Goal: Task Accomplishment & Management: Use online tool/utility

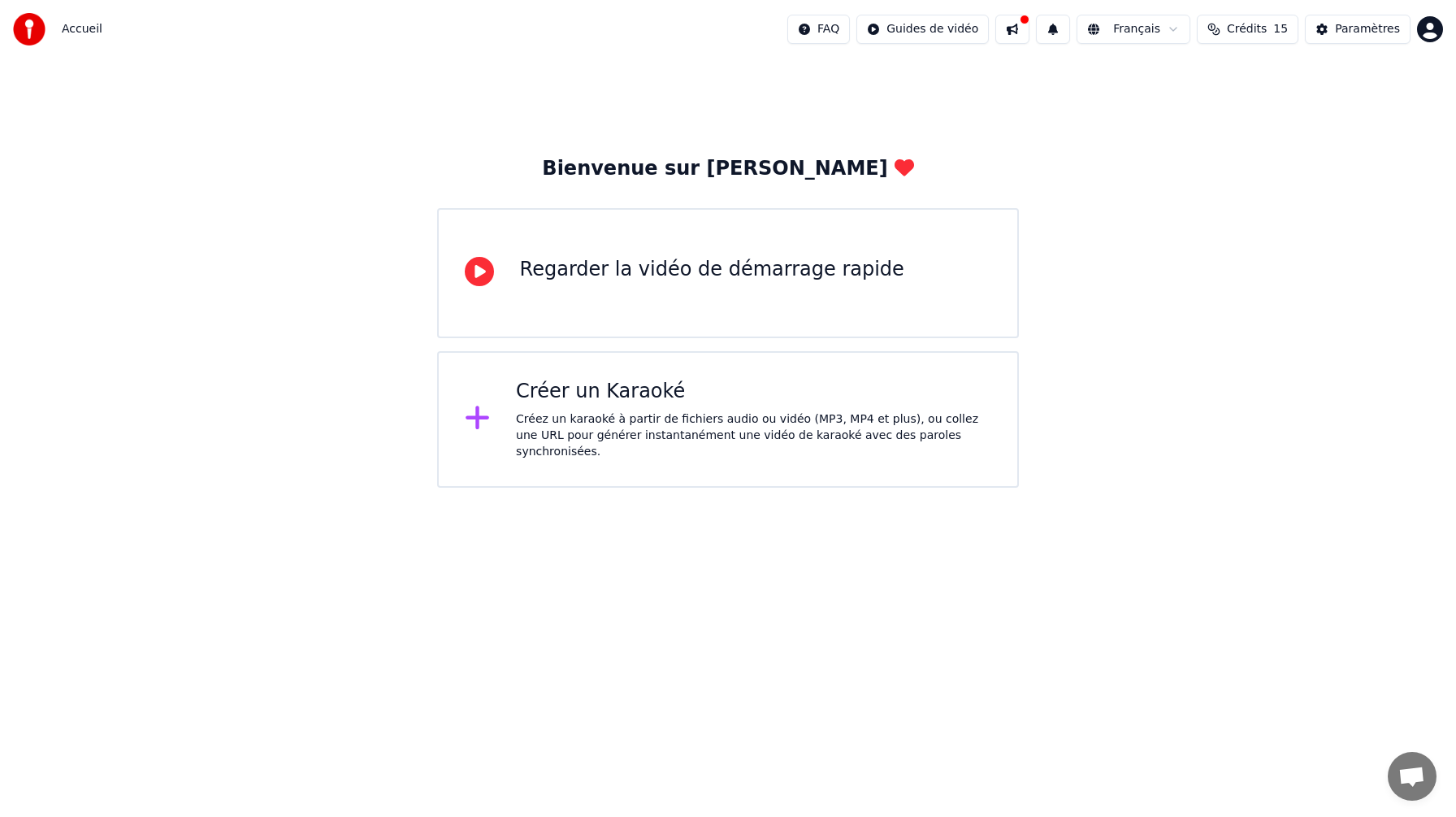
click at [795, 419] on div "Créez un karaoké à partir de fichiers audio ou vidéo (MP3, MP4 et plus), ou col…" at bounding box center [754, 436] width 475 height 49
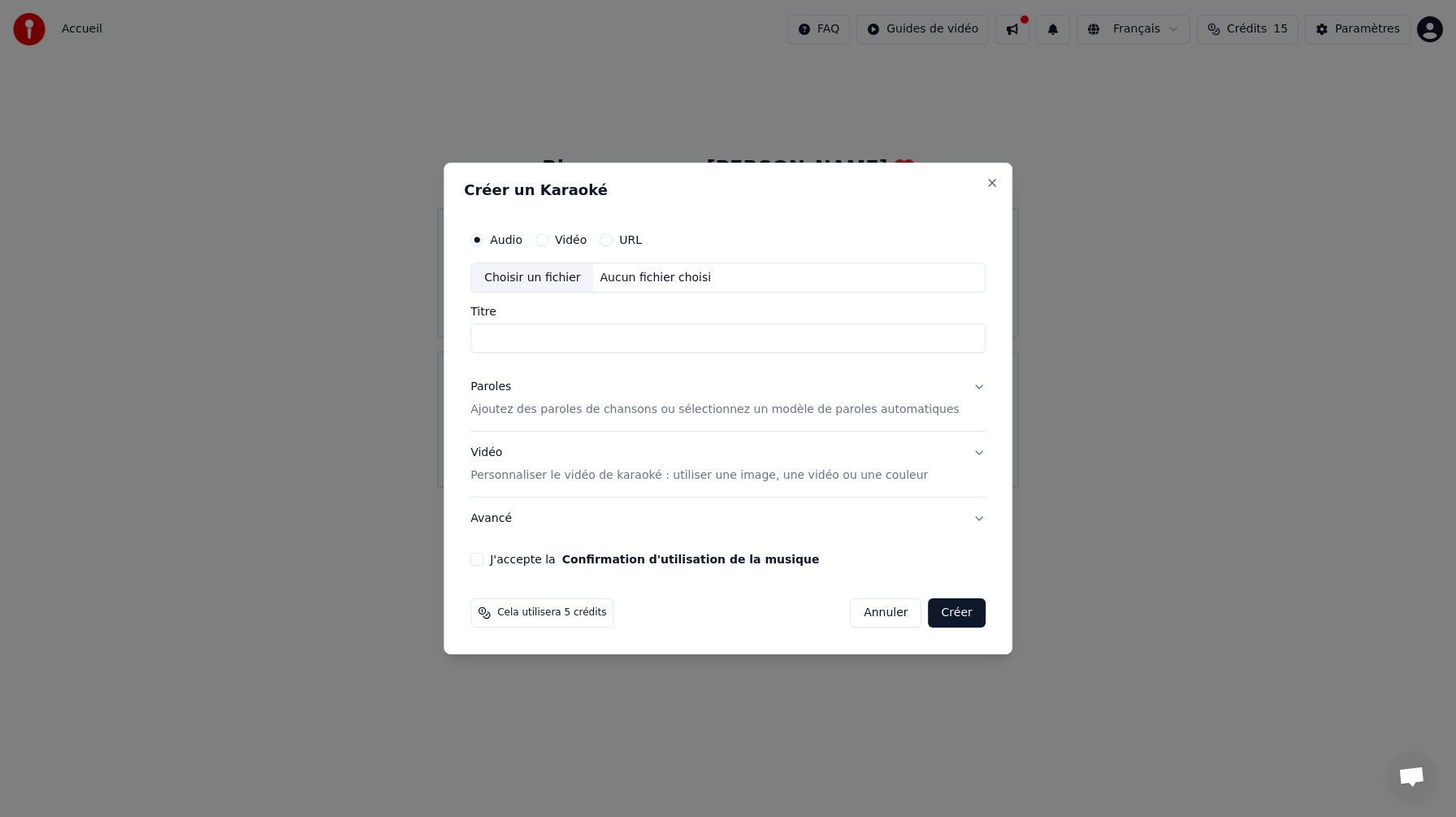
click at [605, 283] on div "Aucun fichier choisi" at bounding box center [656, 278] width 124 height 16
type input "*********"
click at [970, 400] on div "Audio Vidéo URL Choisir un fichier /Users/user/Downloads/VOTEZ SAH.MP3 Titre **…" at bounding box center [728, 395] width 528 height 356
click at [961, 381] on button "Paroles Ajoutez des paroles de chansons ou sélectionnez un modèle de paroles au…" at bounding box center [727, 398] width 515 height 65
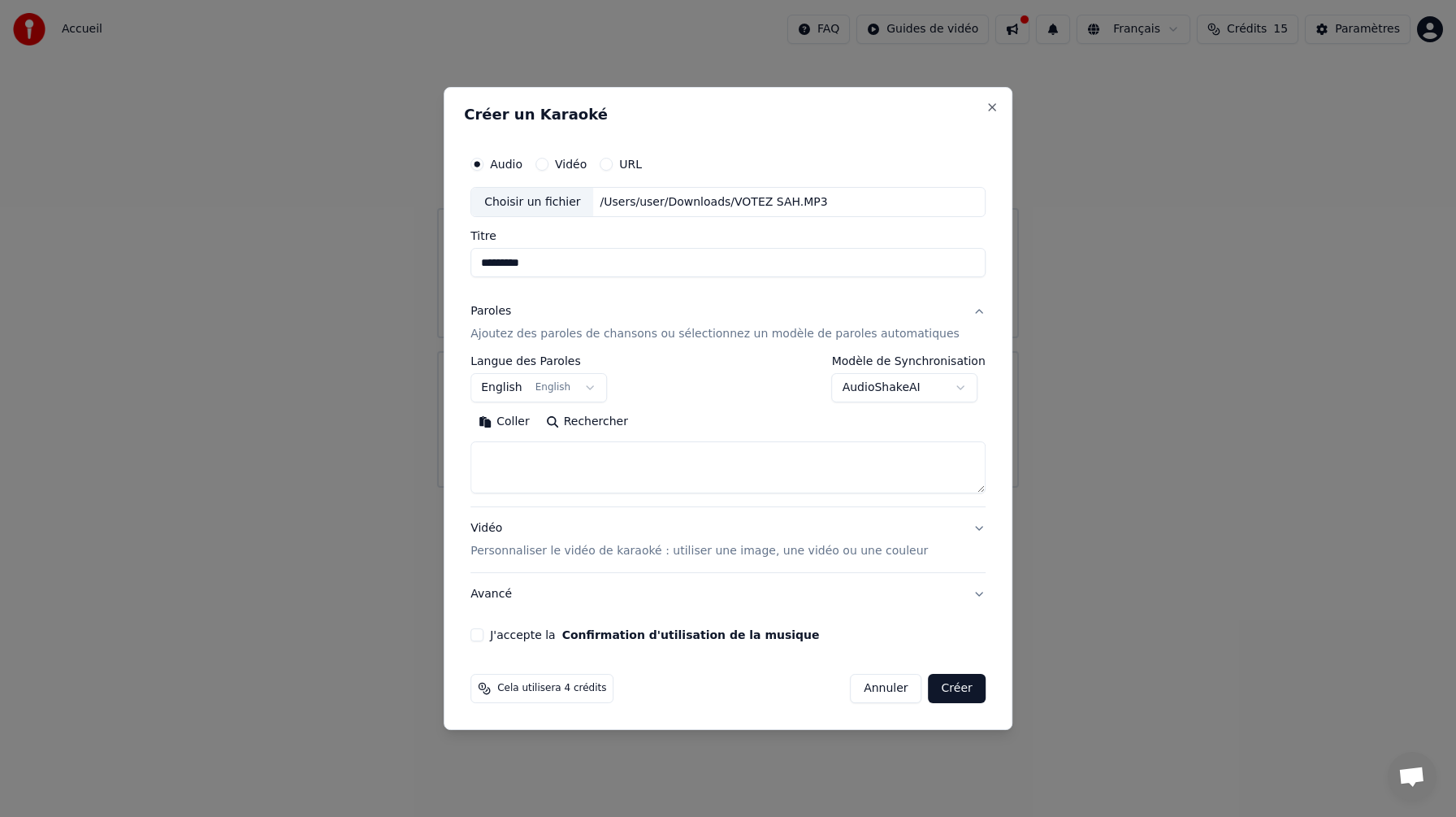
drag, startPoint x: 738, startPoint y: 507, endPoint x: 723, endPoint y: 496, distance: 18.6
click at [735, 504] on div "**********" at bounding box center [727, 431] width 515 height 151
click at [702, 460] on textarea at bounding box center [727, 467] width 515 height 52
paste textarea "**********"
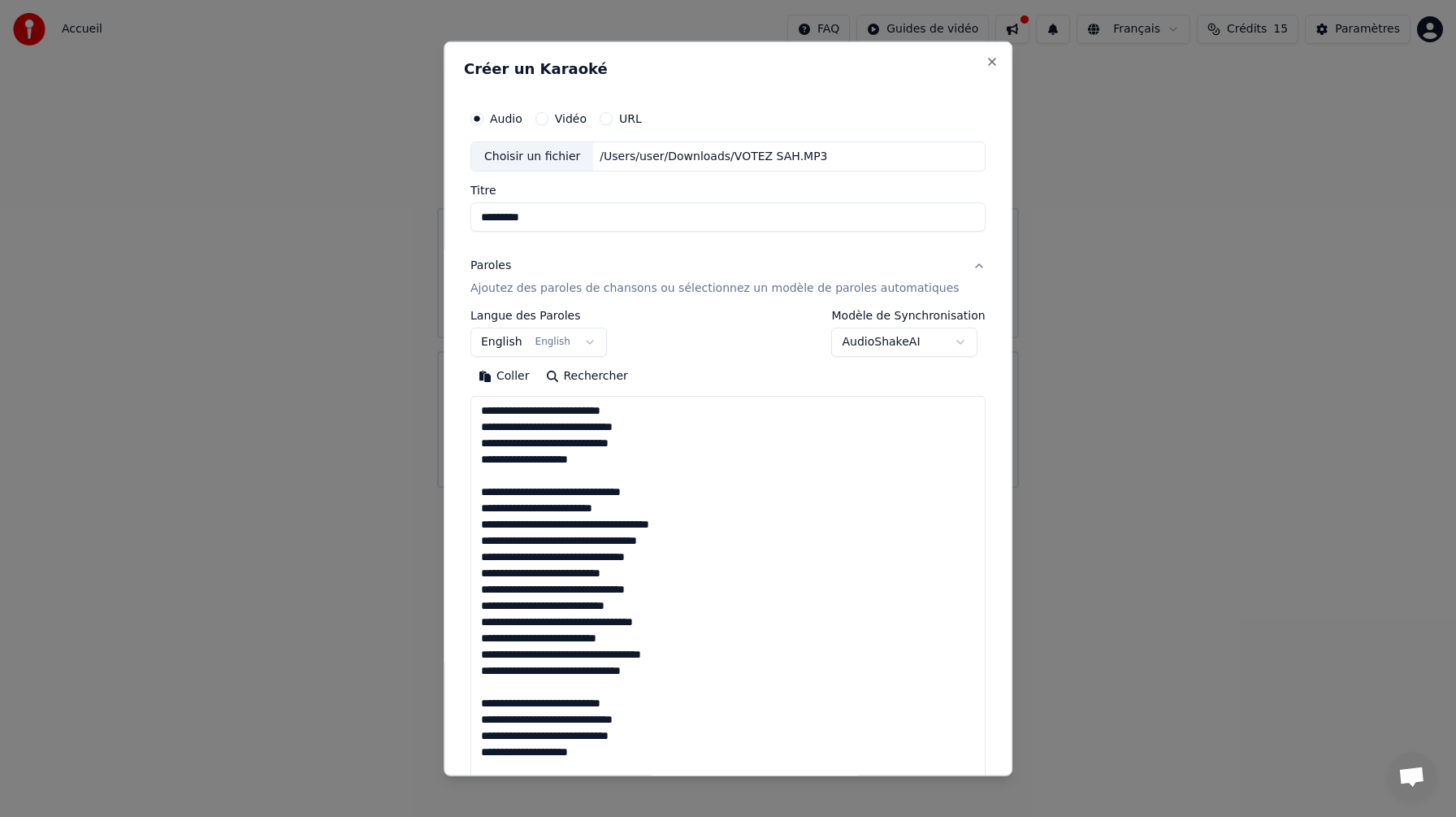
scroll to position [605, 0]
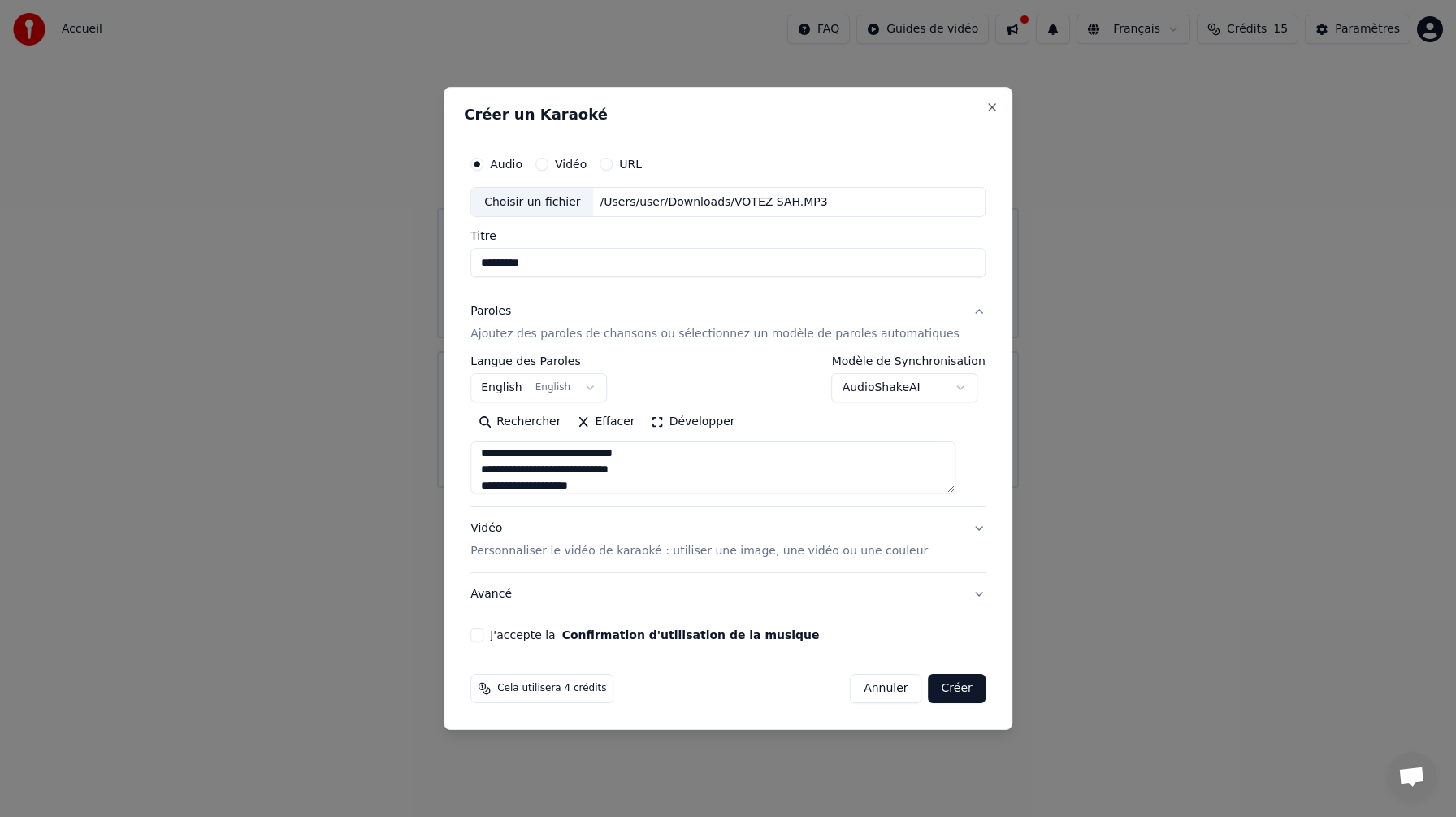
type textarea "**********"
click at [577, 392] on button "English English" at bounding box center [538, 388] width 137 height 29
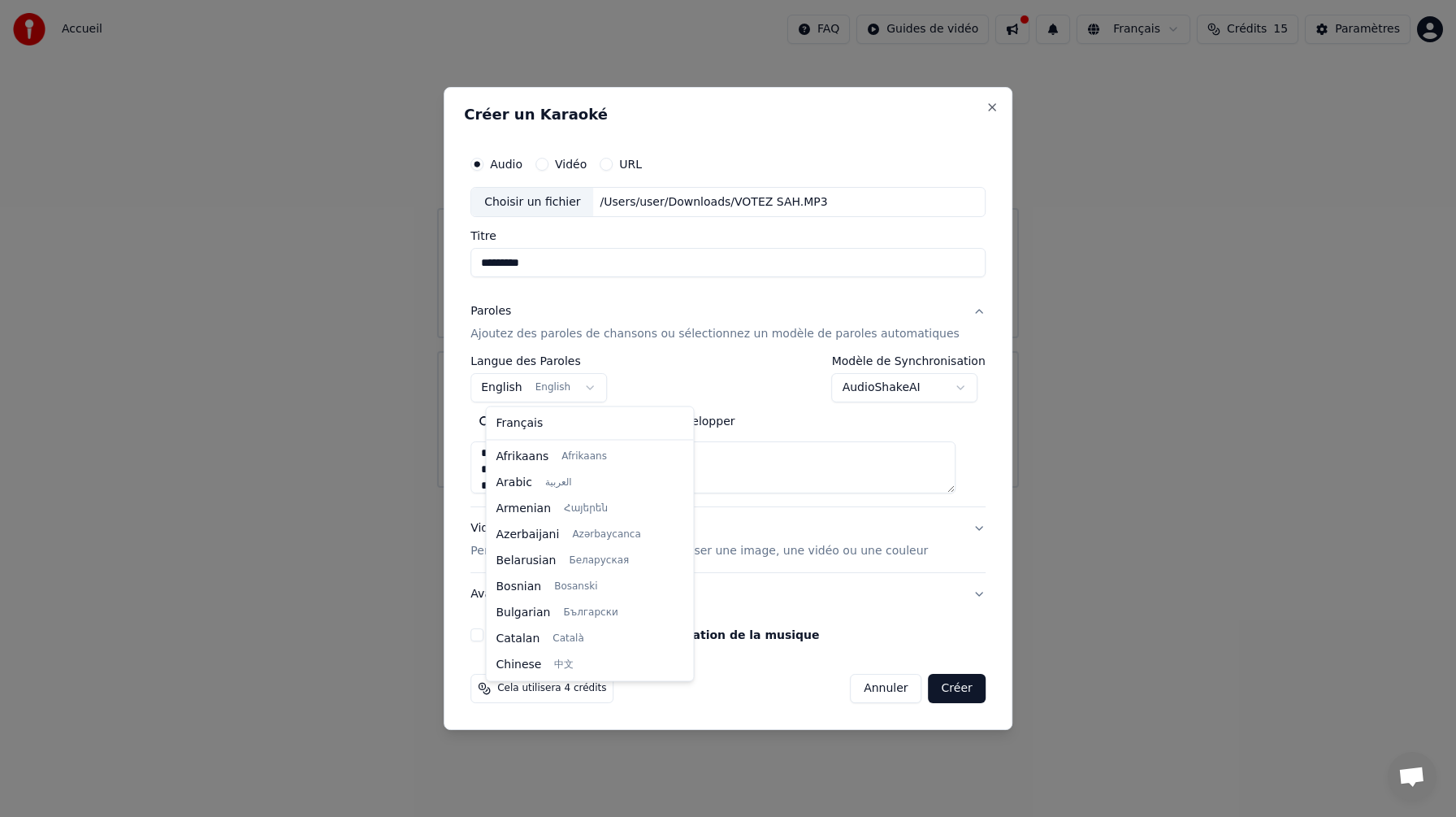
scroll to position [130, 0]
select select "**"
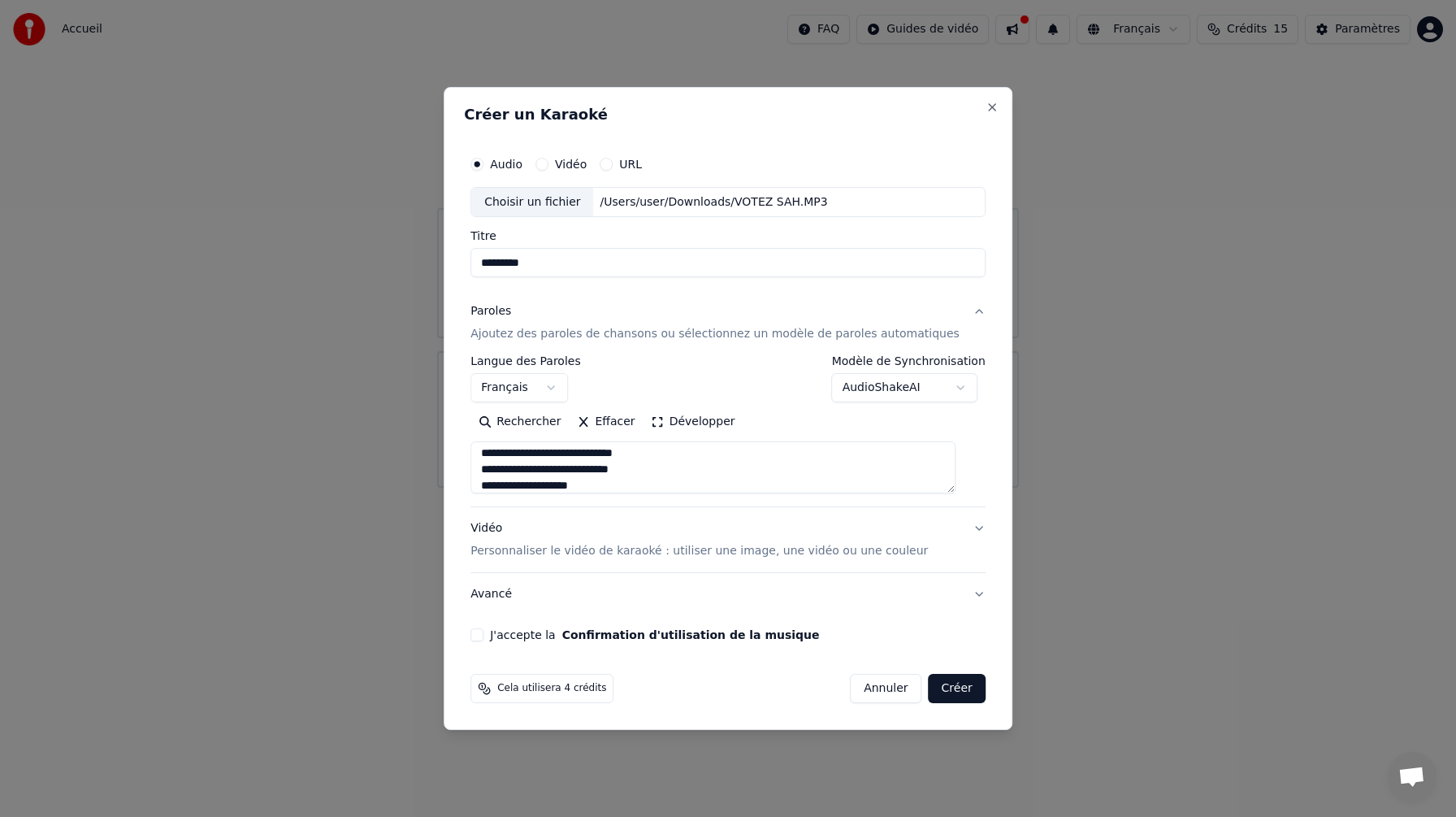
click at [563, 162] on div "Vidéo" at bounding box center [561, 164] width 51 height 13
click at [548, 162] on button "Vidéo" at bounding box center [542, 164] width 13 height 13
click at [500, 161] on div "Audio" at bounding box center [496, 164] width 52 height 13
click at [483, 162] on button "Audio" at bounding box center [476, 164] width 13 height 13
click at [574, 210] on div "Choisir un fichier" at bounding box center [531, 202] width 121 height 29
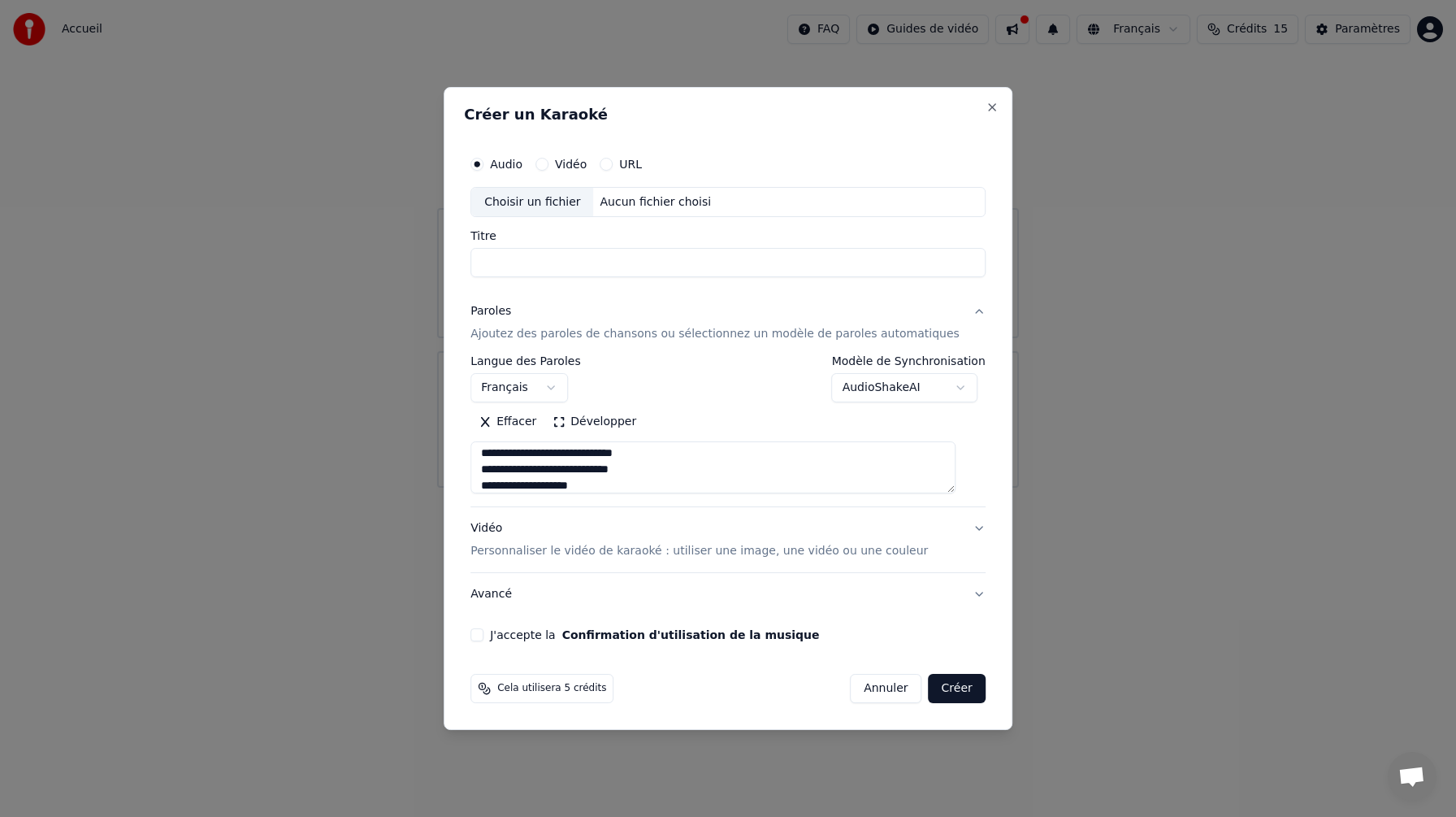
type input "*********"
click at [928, 694] on button "Créer" at bounding box center [957, 688] width 57 height 29
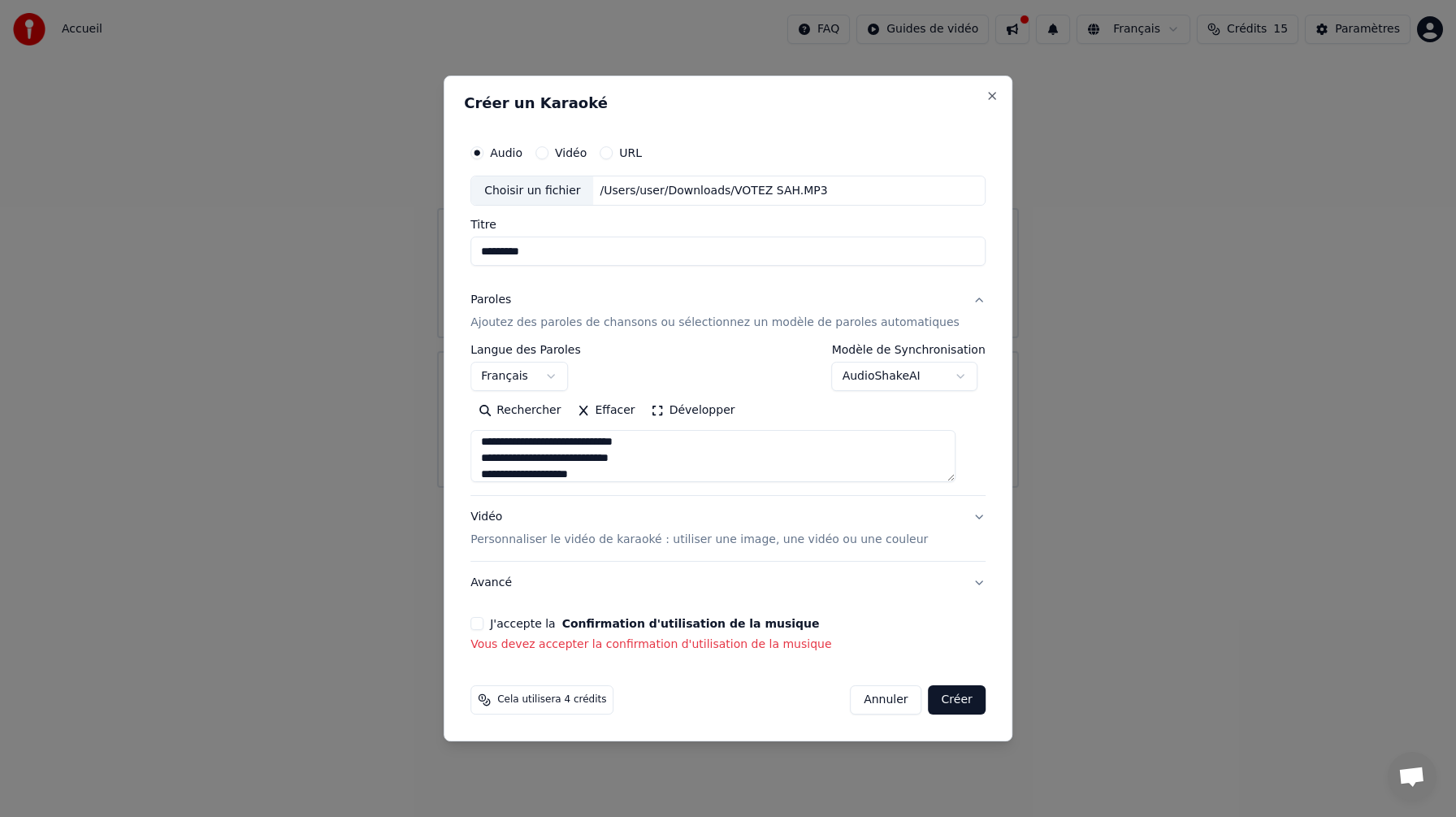
click at [483, 625] on button "J'accepte la Confirmation d'utilisation de la musique" at bounding box center [476, 623] width 13 height 13
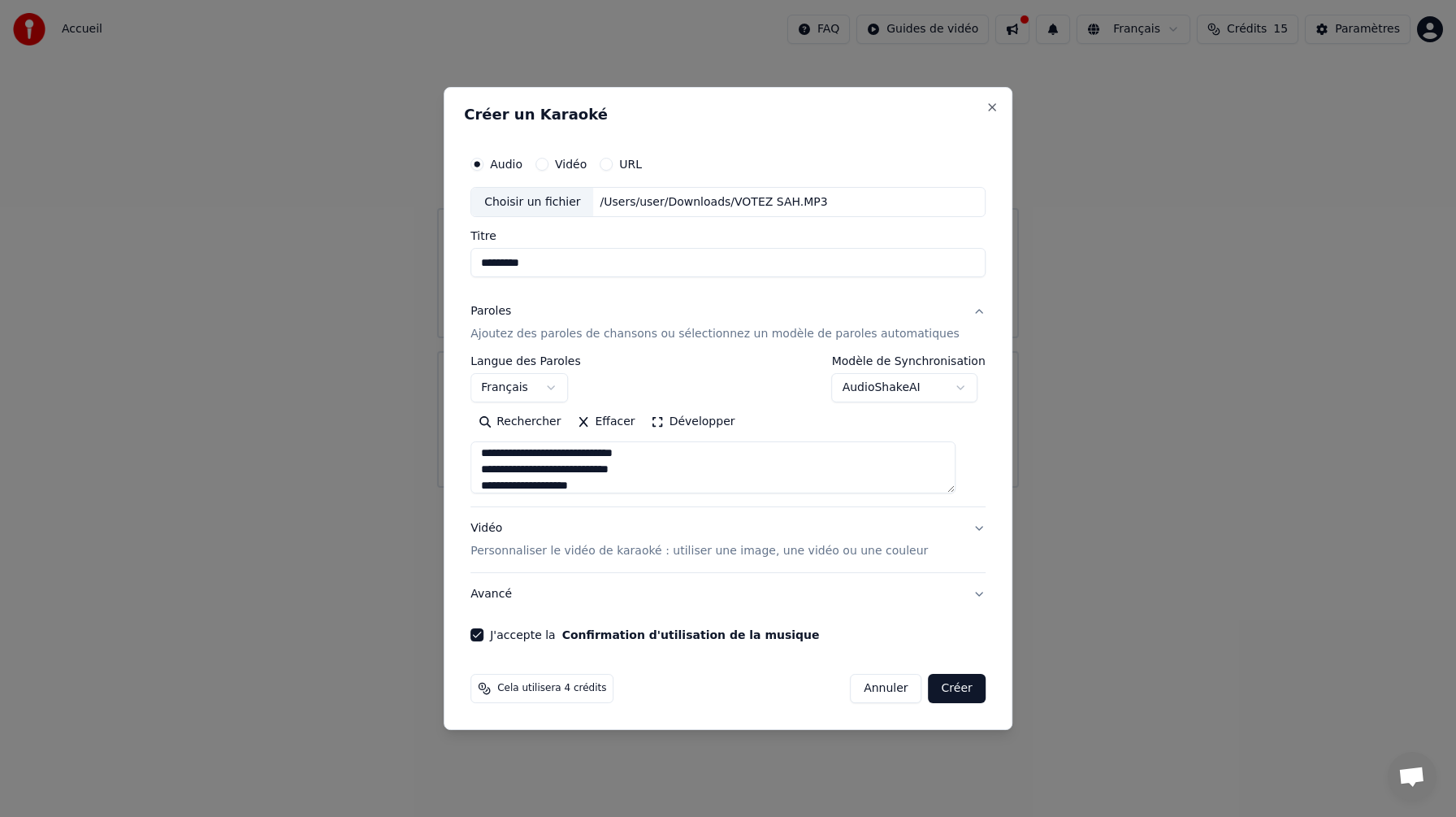
click at [943, 694] on button "Créer" at bounding box center [957, 688] width 57 height 29
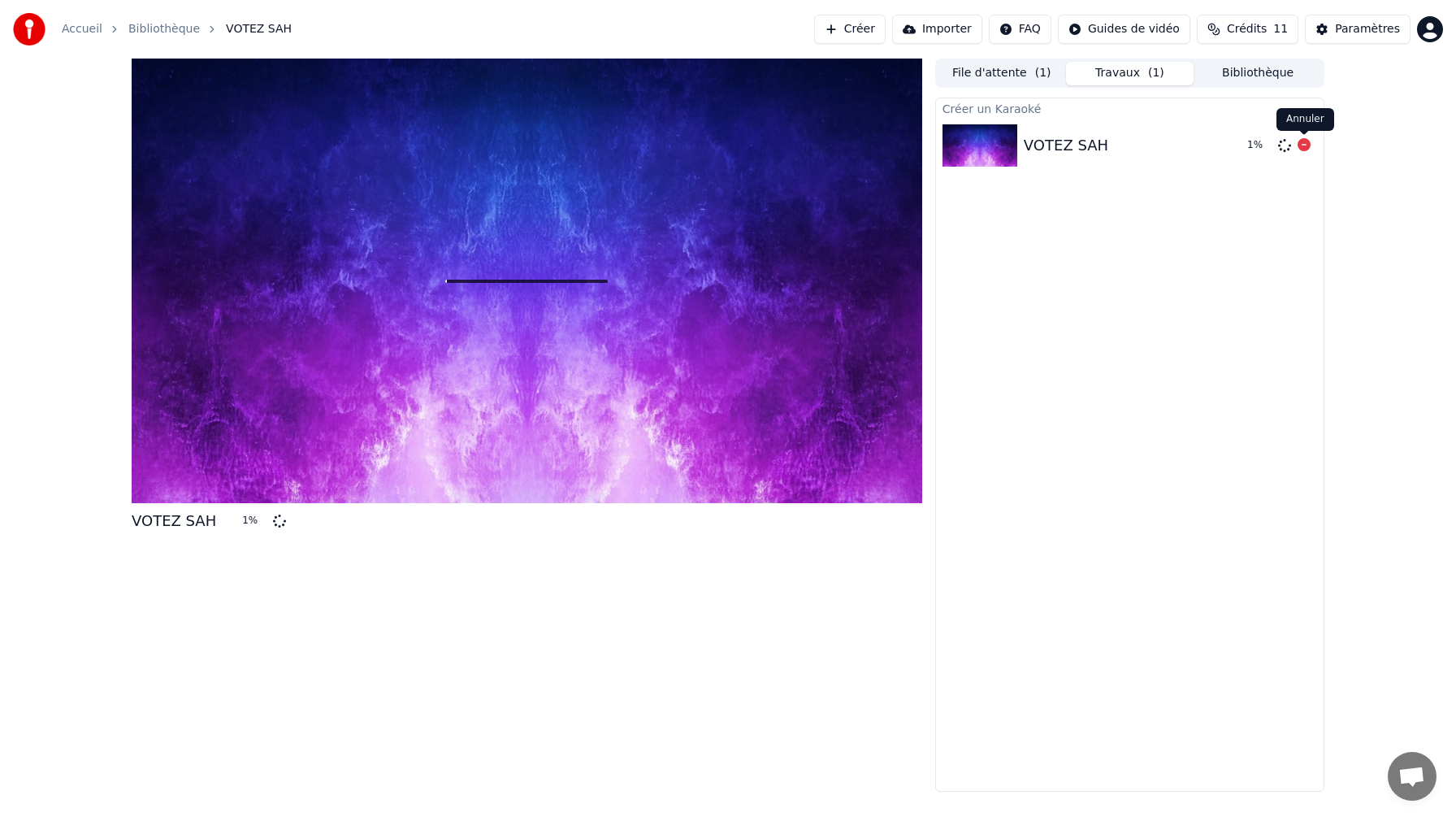
drag, startPoint x: 1303, startPoint y: 147, endPoint x: 1122, endPoint y: 79, distance: 193.4
click at [1303, 147] on icon at bounding box center [1303, 145] width 13 height 13
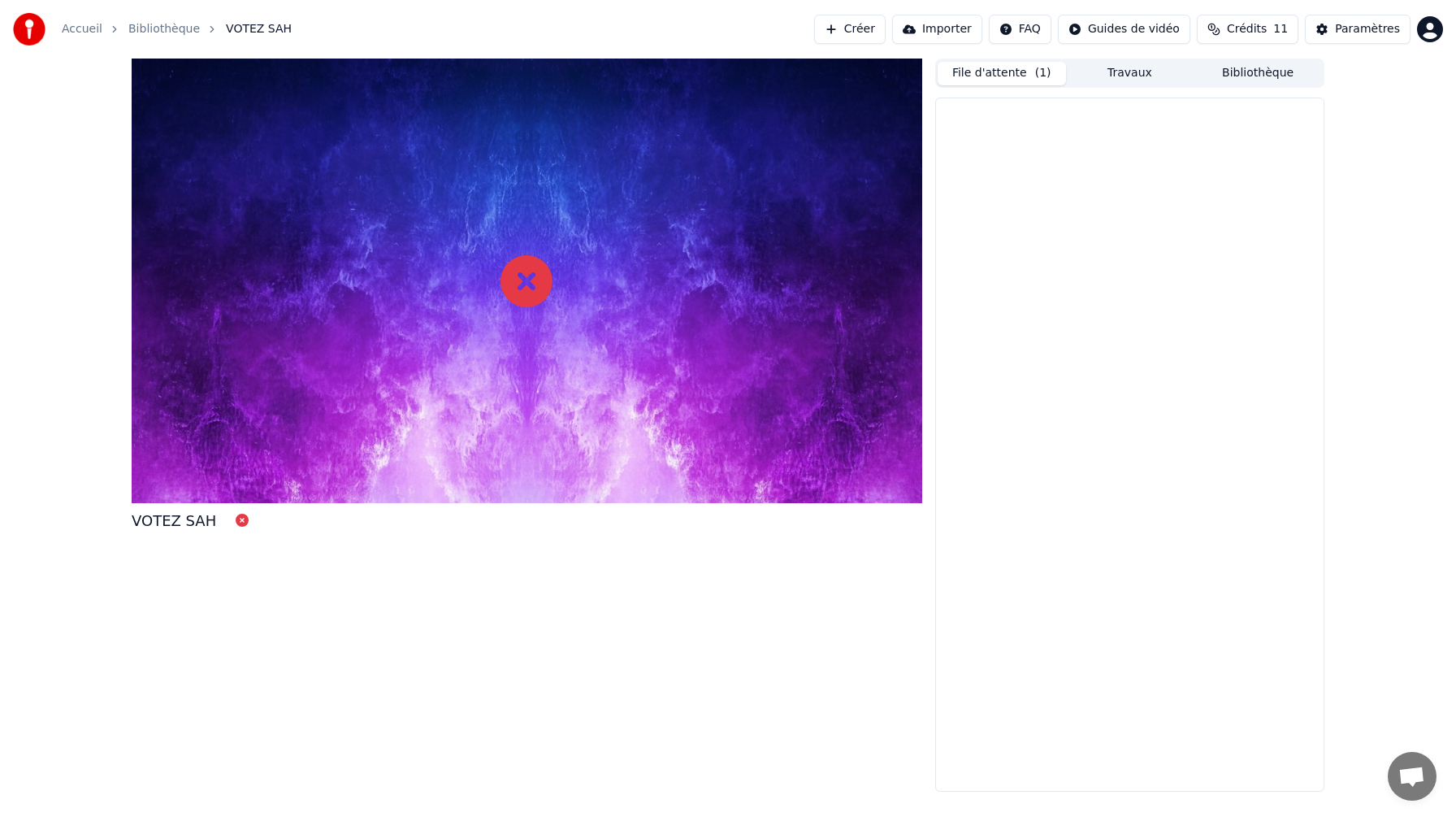
click at [1047, 69] on span "( 1 )" at bounding box center [1043, 73] width 16 height 16
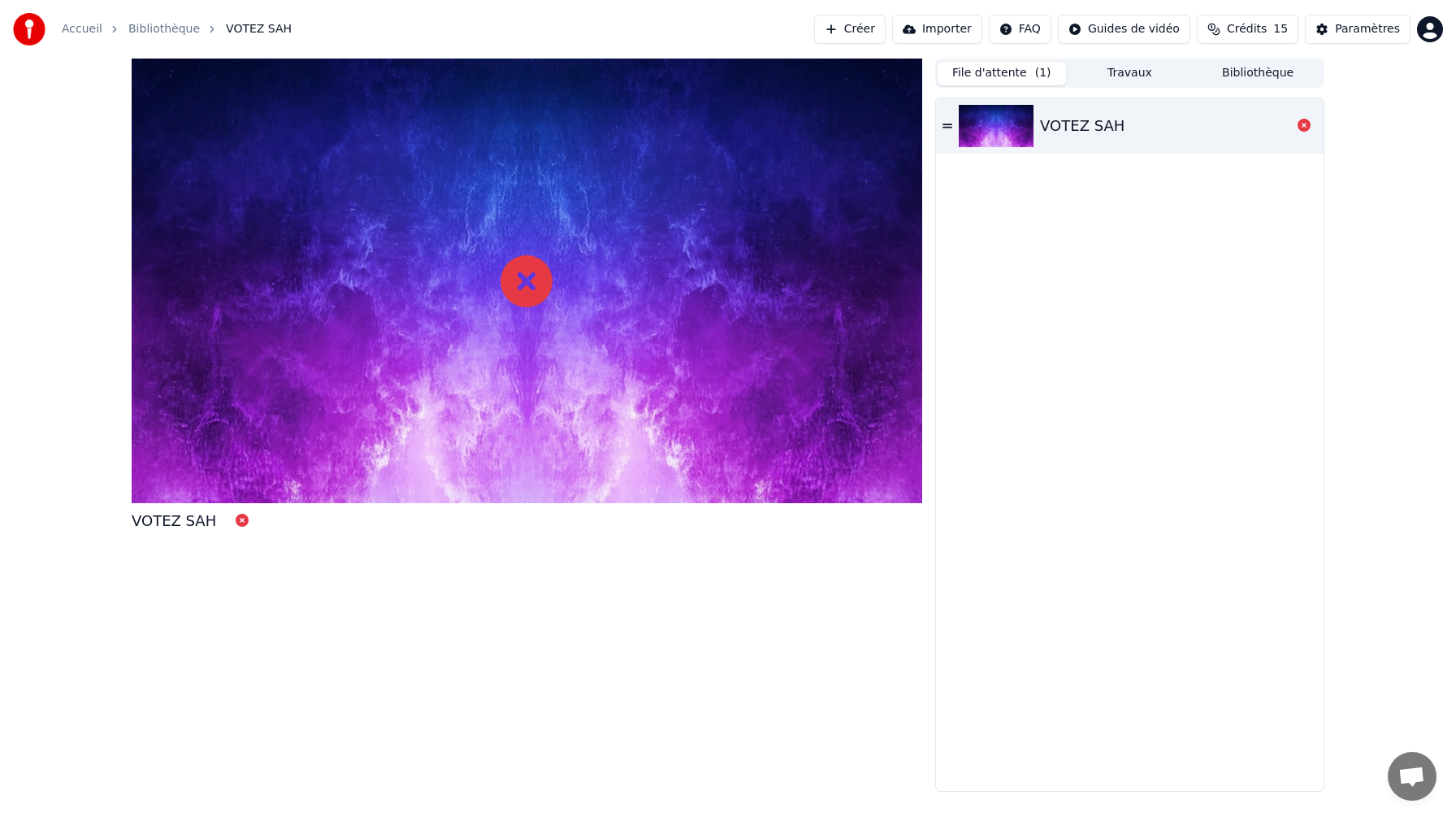
click at [939, 131] on div "VOTEZ SAH" at bounding box center [1129, 126] width 387 height 55
click at [184, 27] on link "Bibliothèque" at bounding box center [164, 29] width 72 height 16
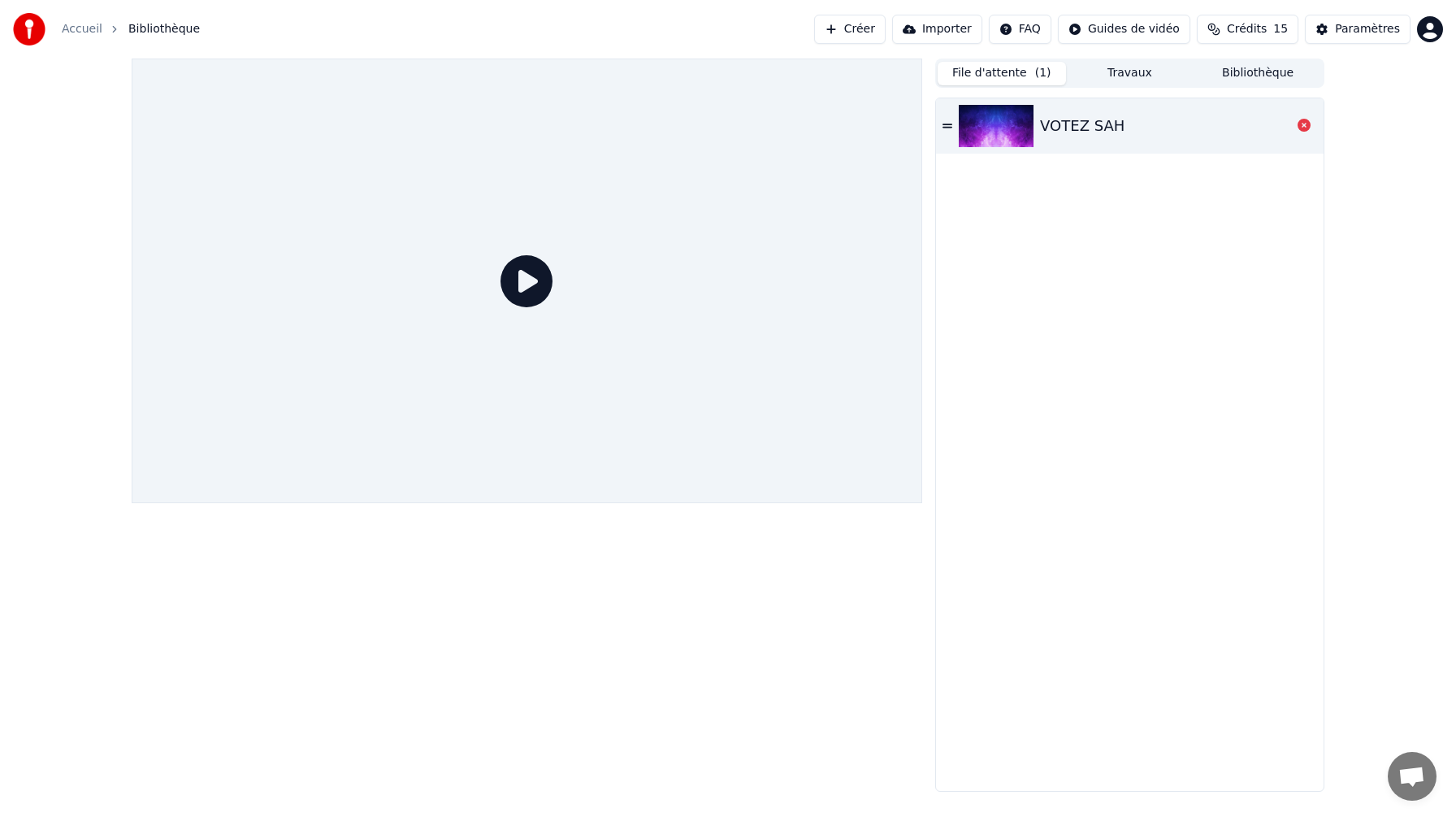
click at [854, 39] on button "Créer" at bounding box center [849, 28] width 72 height 29
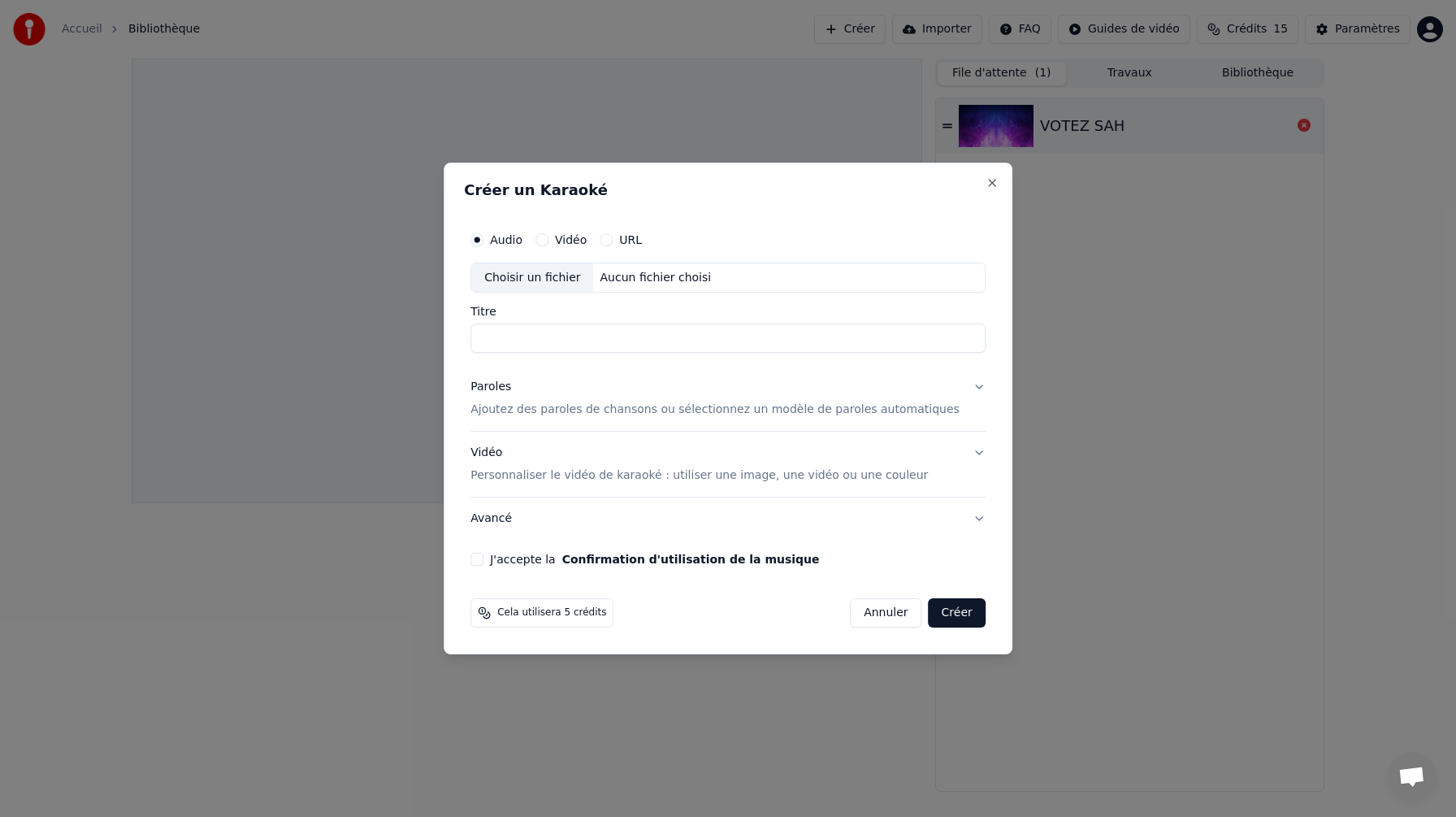
click at [550, 283] on div "Choisir un fichier" at bounding box center [531, 278] width 121 height 29
type input "*********"
click at [867, 372] on button "Paroles Ajoutez des paroles de chansons ou sélectionnez un modèle de paroles au…" at bounding box center [727, 398] width 515 height 65
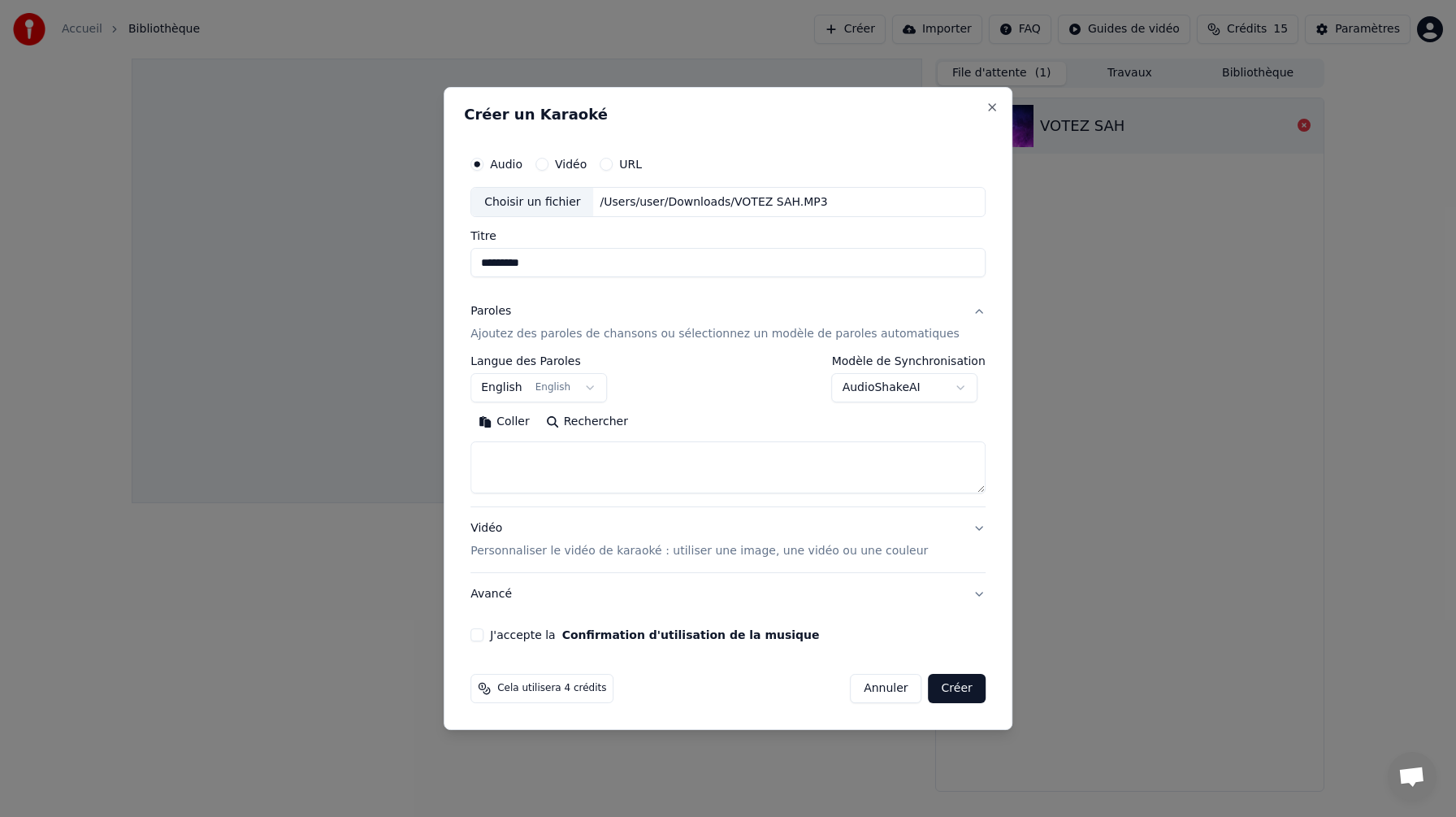
click at [591, 451] on textarea at bounding box center [727, 467] width 515 height 52
paste textarea "**********"
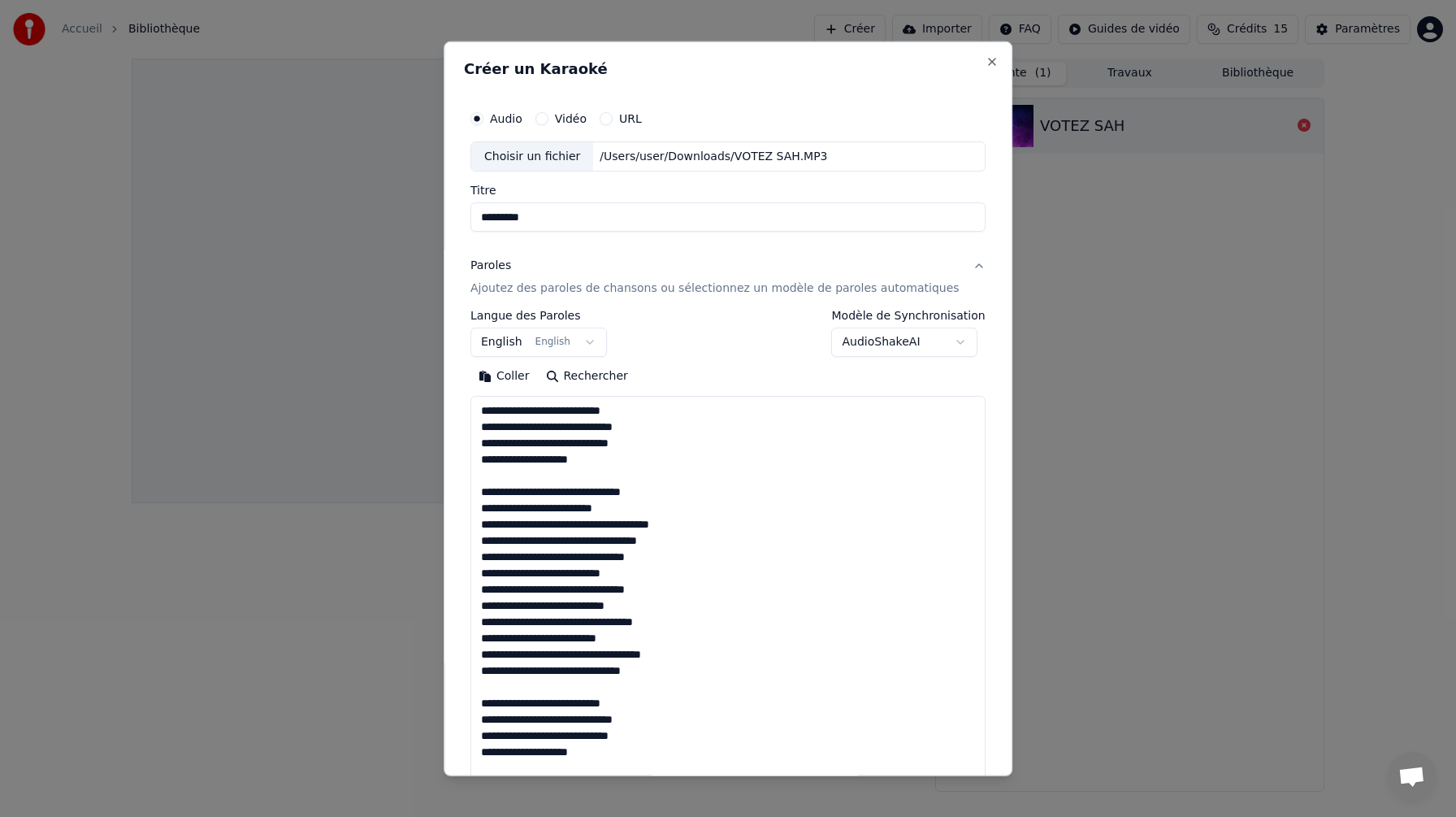
scroll to position [605, 0]
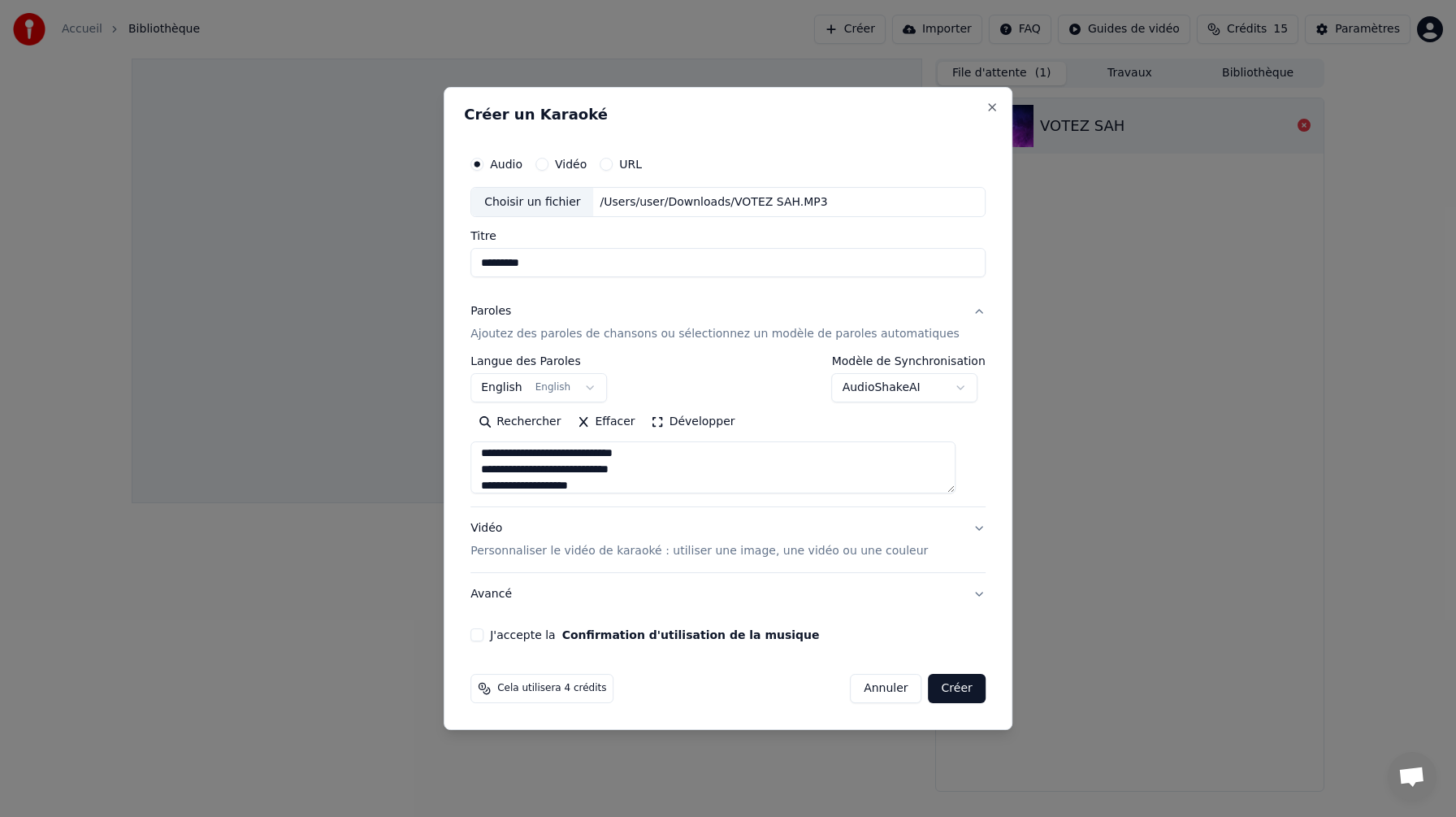
type textarea "**********"
click at [576, 403] on div "**********" at bounding box center [727, 425] width 515 height 138
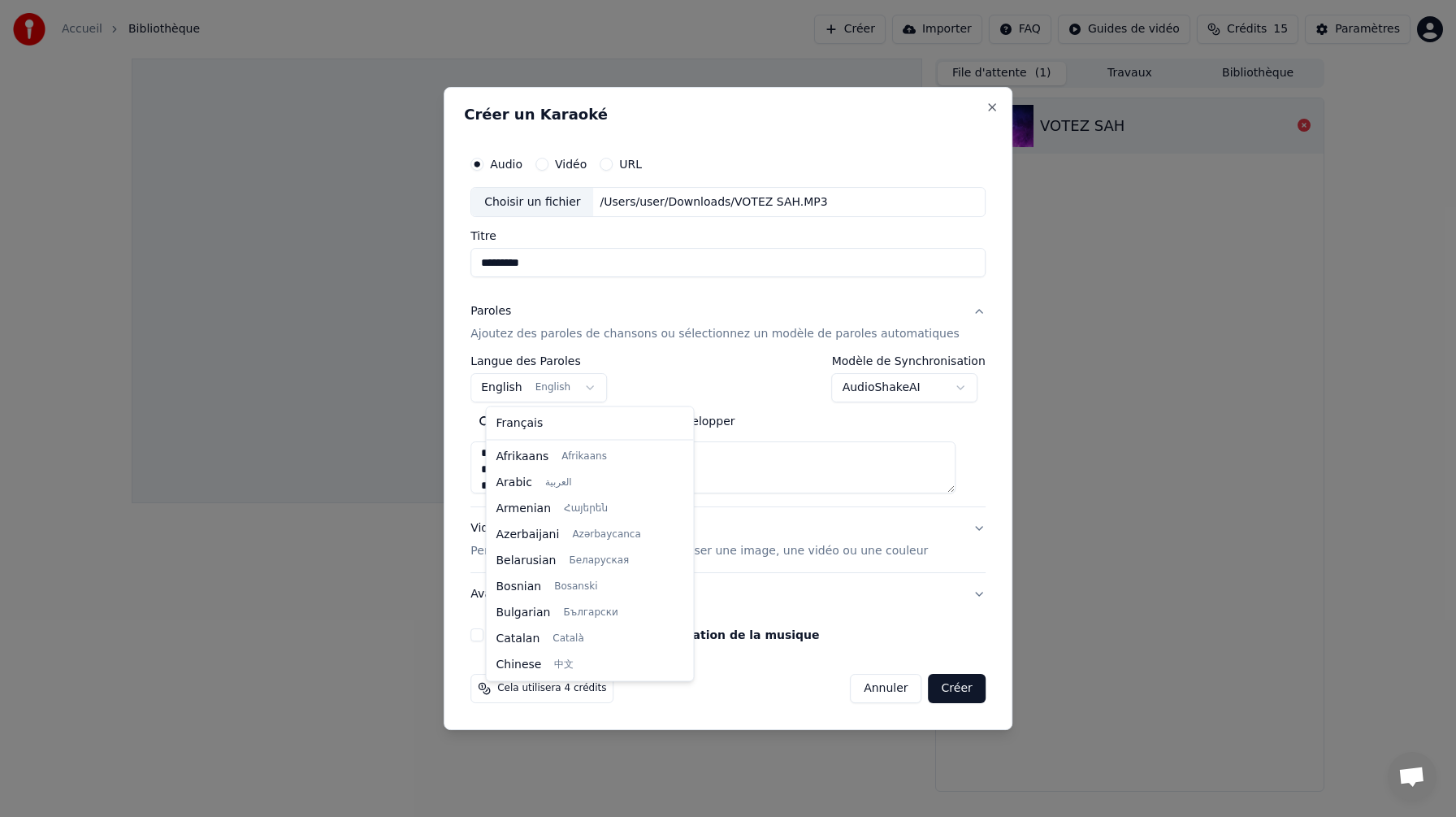
click at [576, 395] on body "**********" at bounding box center [728, 408] width 1456 height 817
select select "**"
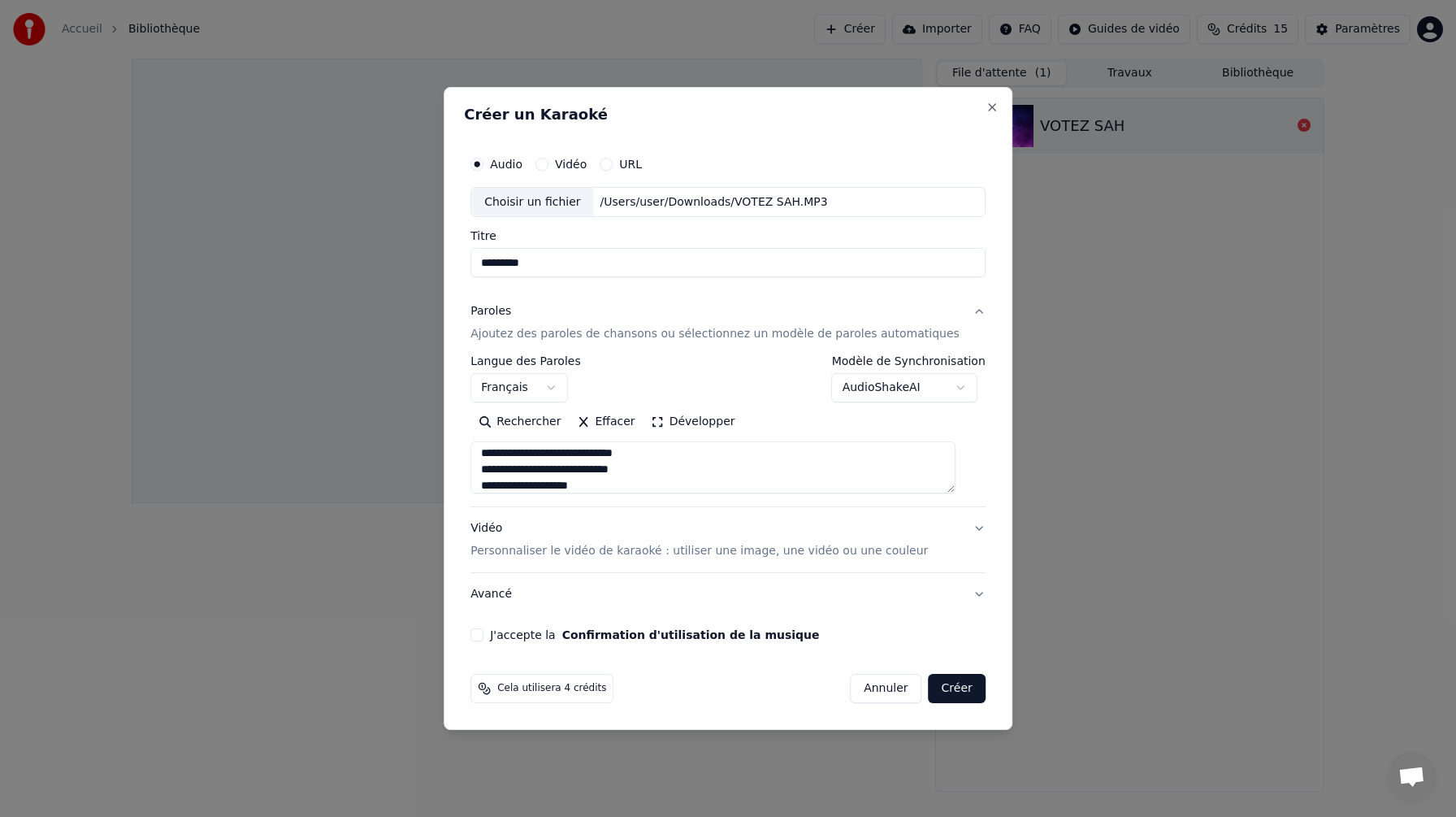
click at [483, 636] on button "J'accepte la Confirmation d'utilisation de la musique" at bounding box center [476, 634] width 13 height 13
click at [587, 549] on p "Personnaliser le vidéo de karaoké : utiliser une image, une vidéo ou une couleur" at bounding box center [699, 551] width 458 height 16
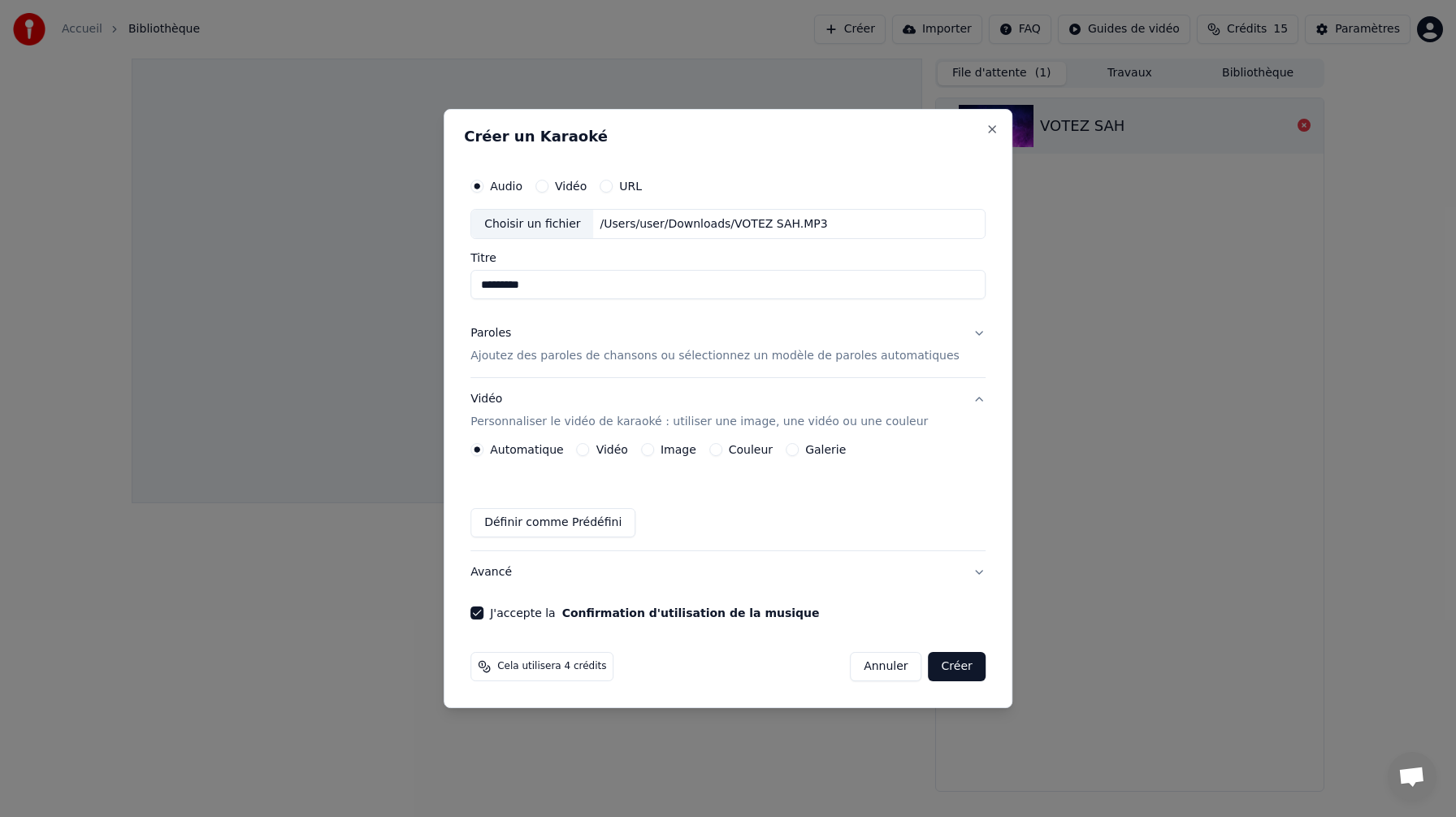
click at [730, 454] on div "Couleur" at bounding box center [740, 449] width 63 height 13
click at [729, 452] on div "Couleur" at bounding box center [740, 449] width 63 height 13
click at [728, 452] on div "Couleur" at bounding box center [740, 449] width 63 height 13
click at [723, 452] on button "Couleur" at bounding box center [716, 449] width 13 height 13
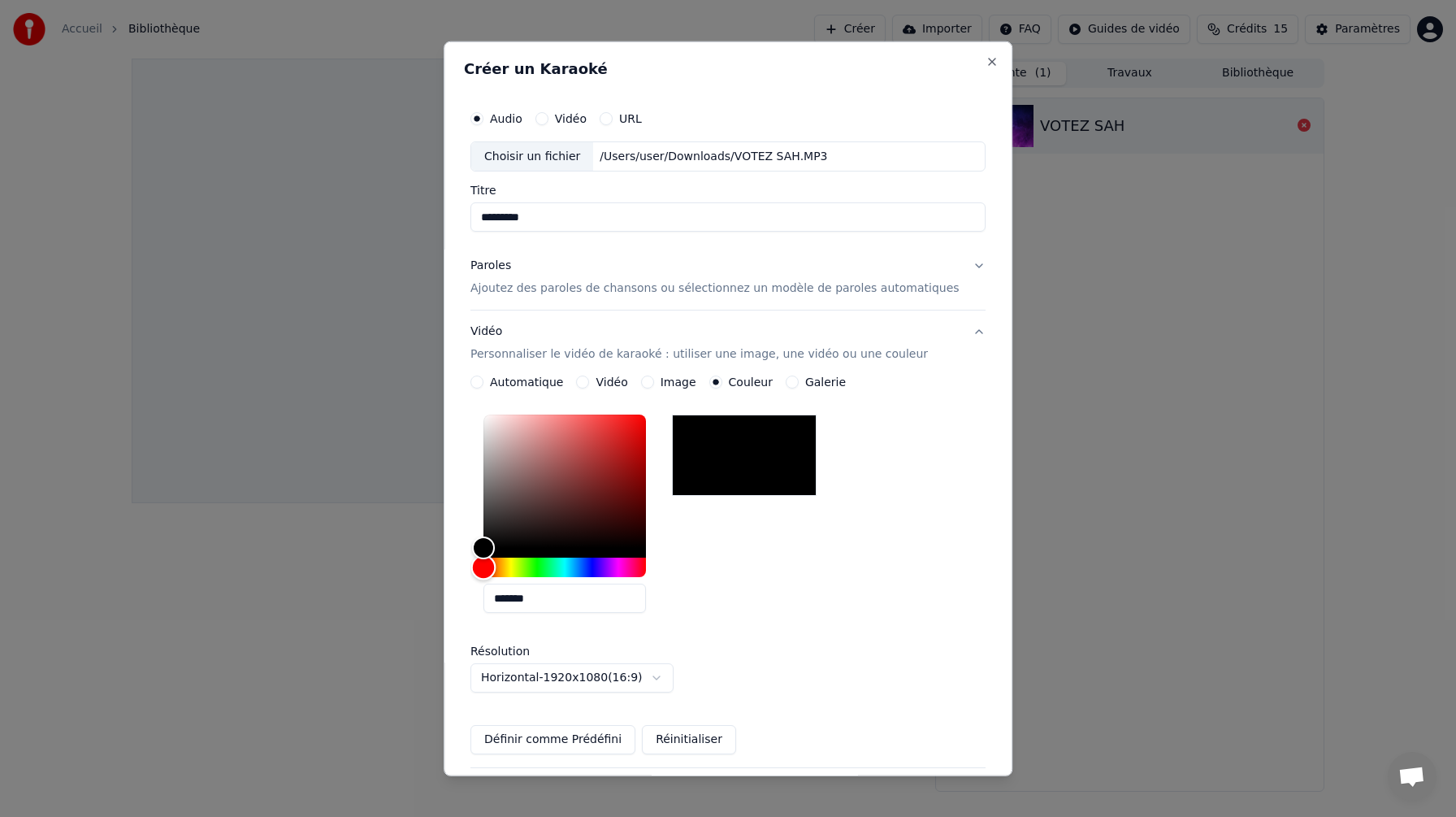
drag, startPoint x: 518, startPoint y: 568, endPoint x: 448, endPoint y: 570, distance: 70.0
click at [448, 570] on body "**********" at bounding box center [728, 408] width 1456 height 817
click at [955, 324] on button "Vidéo Personnaliser le vidéo de karaoké : utiliser une image, une vidéo ou une …" at bounding box center [727, 342] width 515 height 65
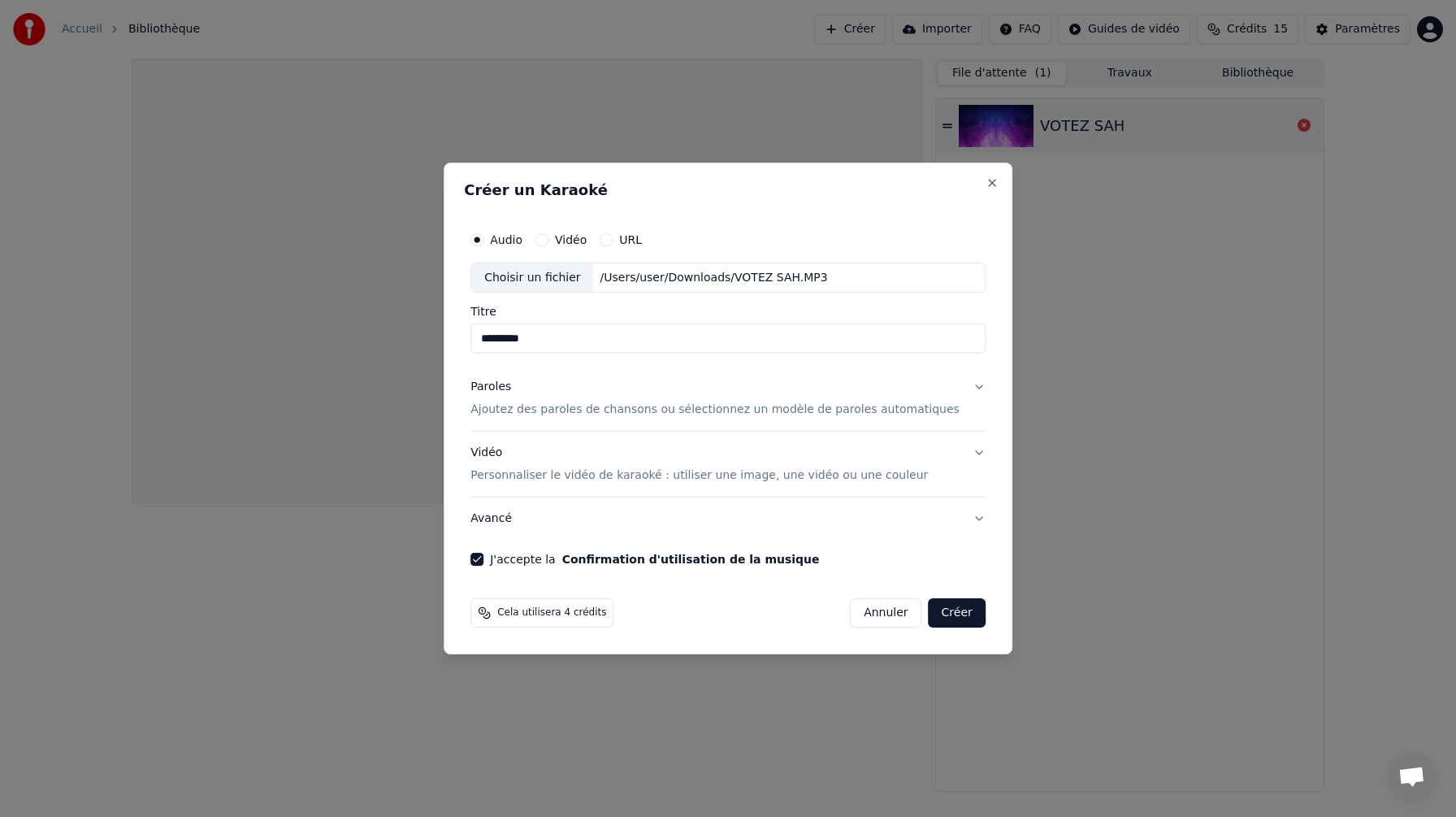
click at [959, 462] on button "Vidéo Personnaliser le vidéo de karaoké : utiliser une image, une vidéo ou une …" at bounding box center [727, 464] width 515 height 65
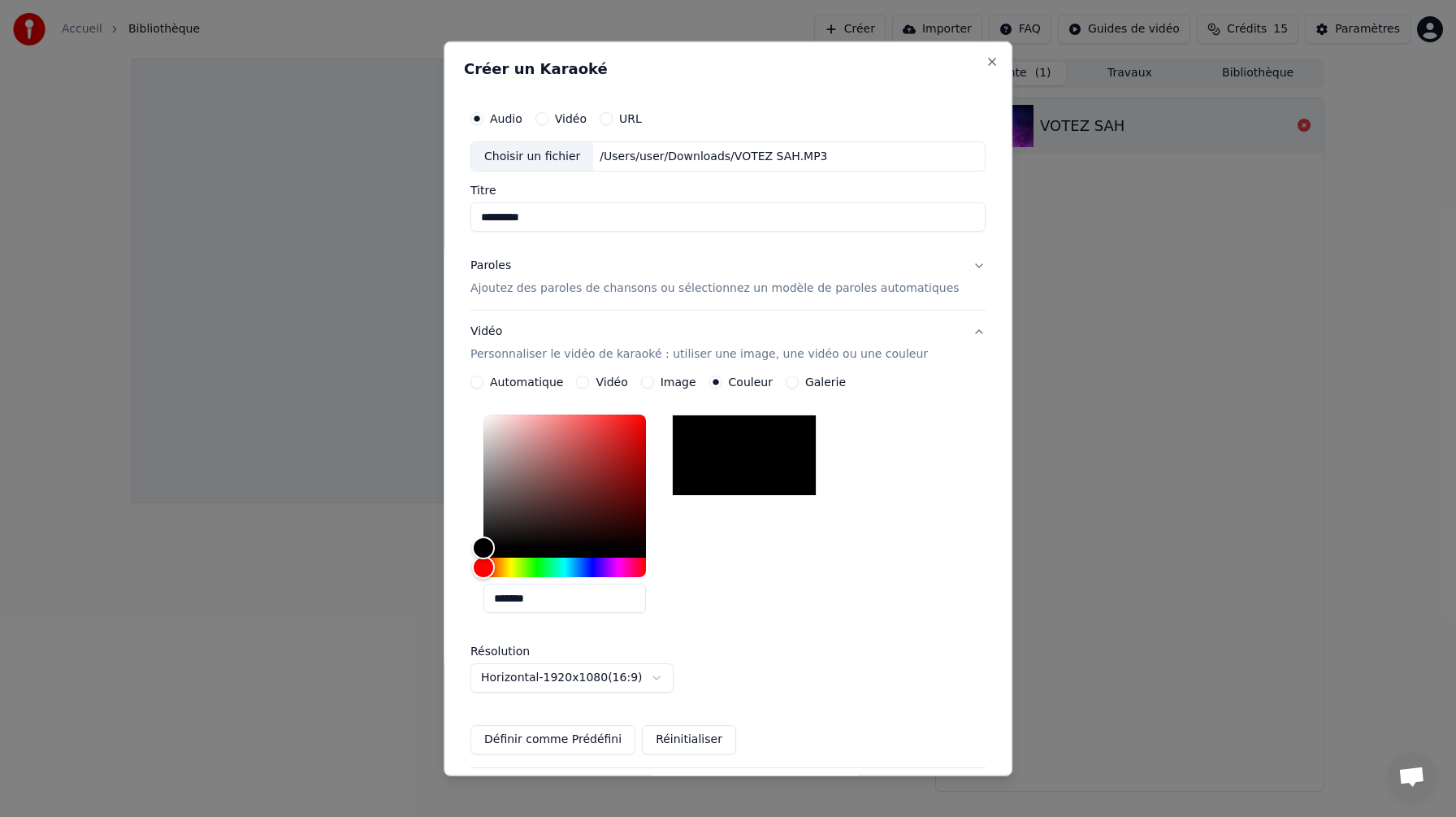
click at [957, 333] on button "Vidéo Personnaliser le vidéo de karaoké : utiliser une image, une vidéo ou une …" at bounding box center [727, 342] width 515 height 65
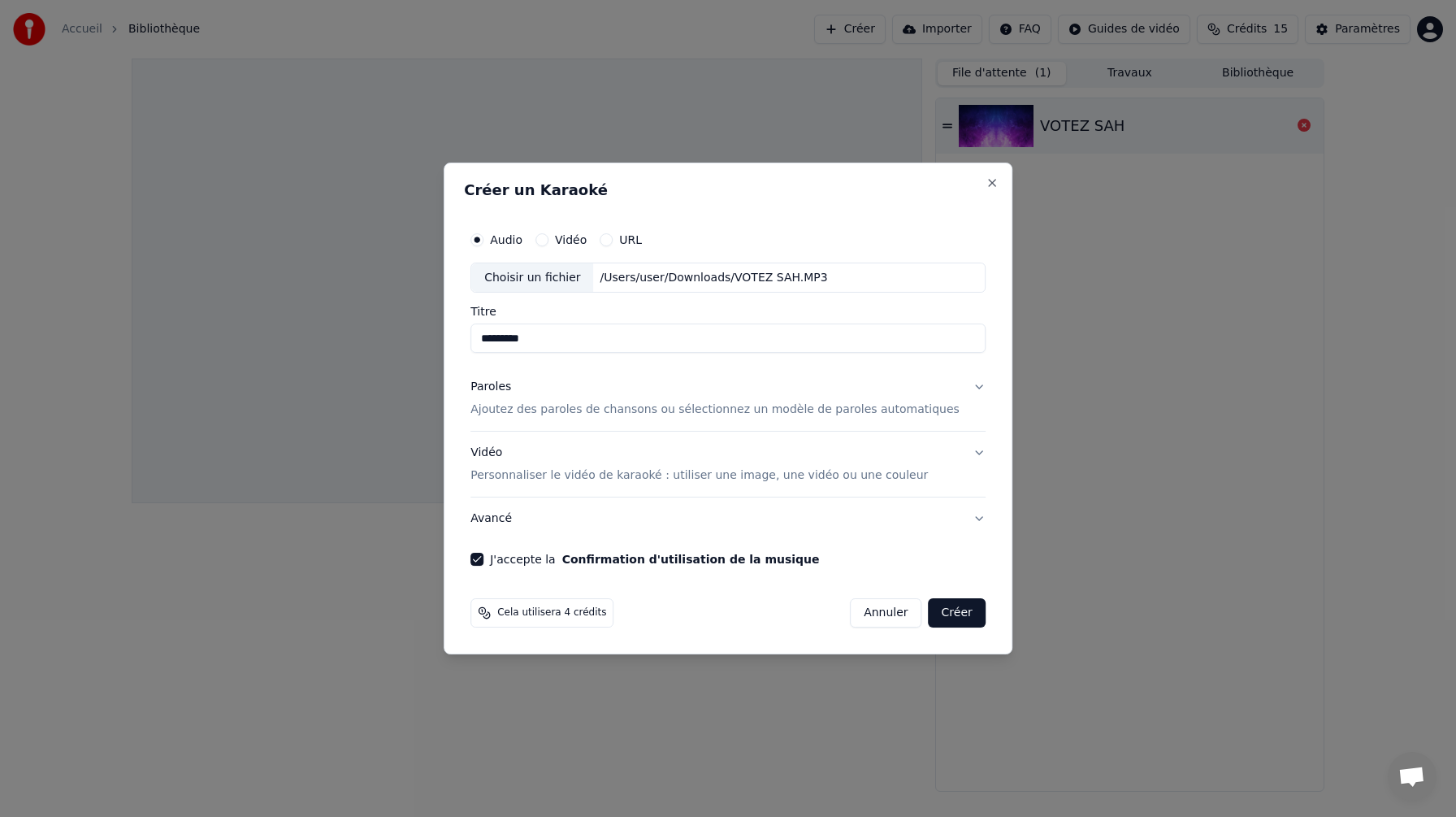
click at [692, 409] on p "Ajoutez des paroles de chansons ou sélectionnez un modèle de paroles automatiqu…" at bounding box center [715, 411] width 489 height 16
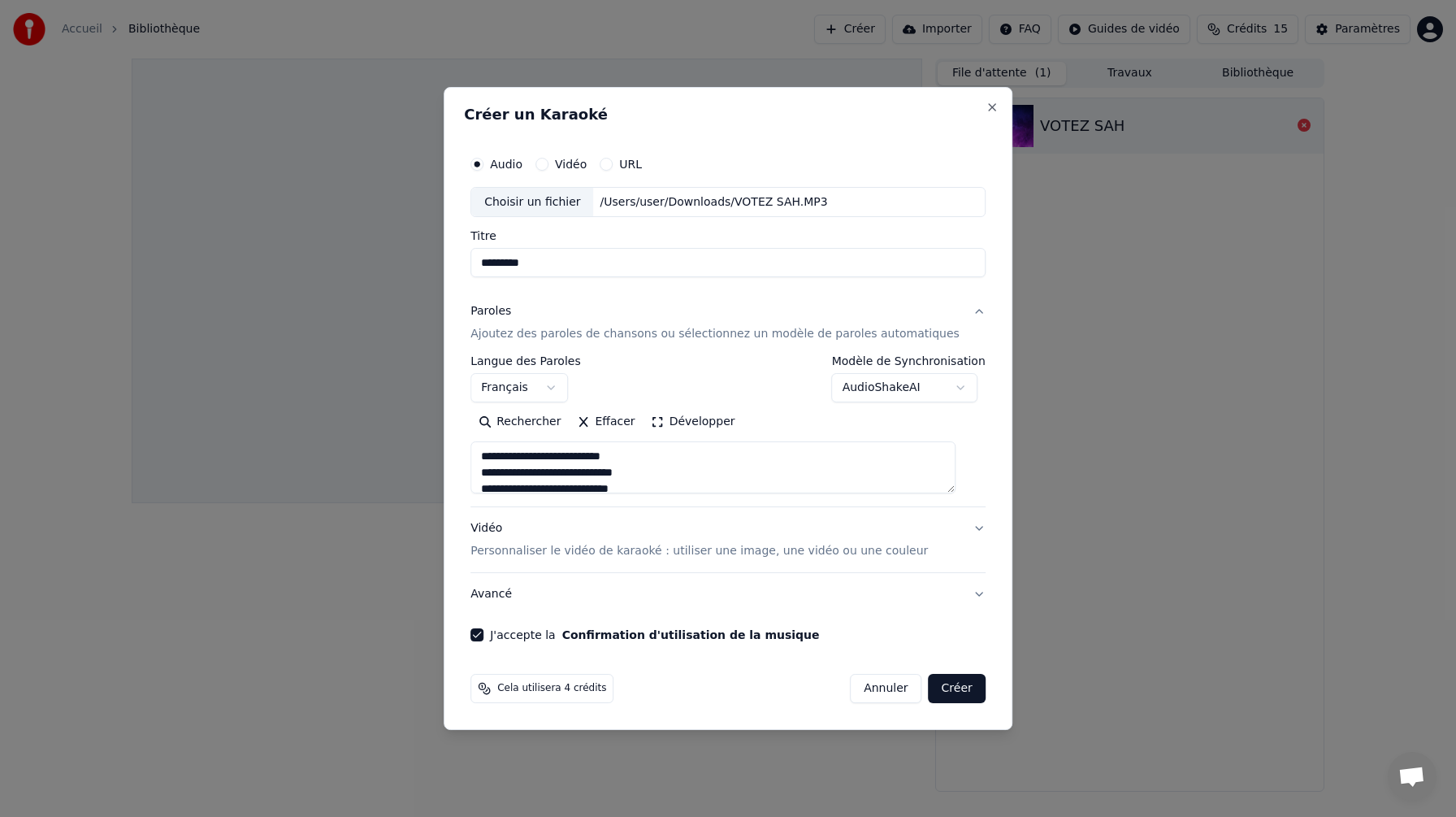
click at [736, 375] on div "**********" at bounding box center [727, 379] width 515 height 47
click at [738, 324] on div "Paroles Ajoutez des paroles de chansons ou sélectionnez un modèle de paroles au…" at bounding box center [715, 324] width 489 height 39
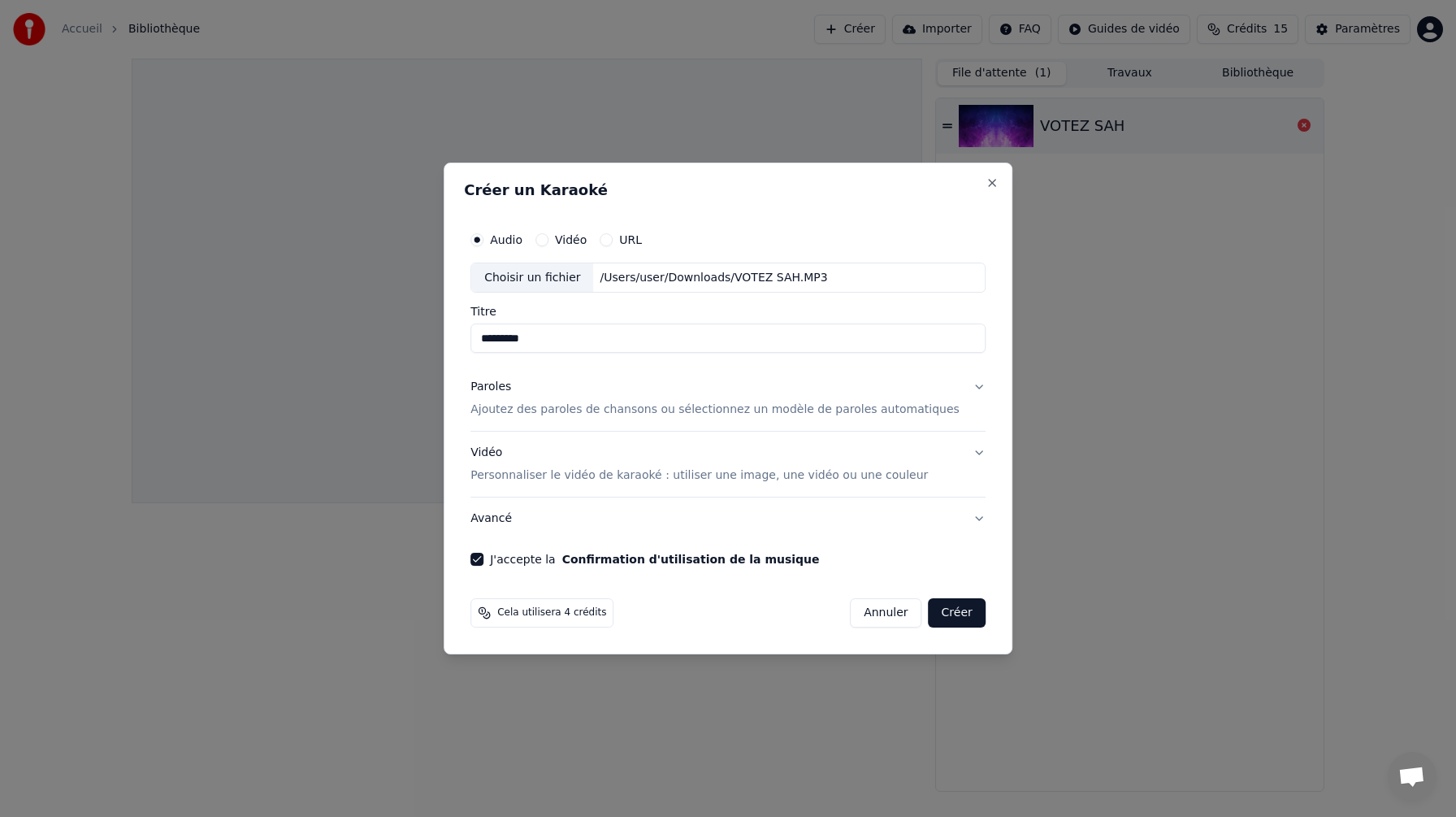
click at [946, 605] on button "Créer" at bounding box center [957, 612] width 57 height 29
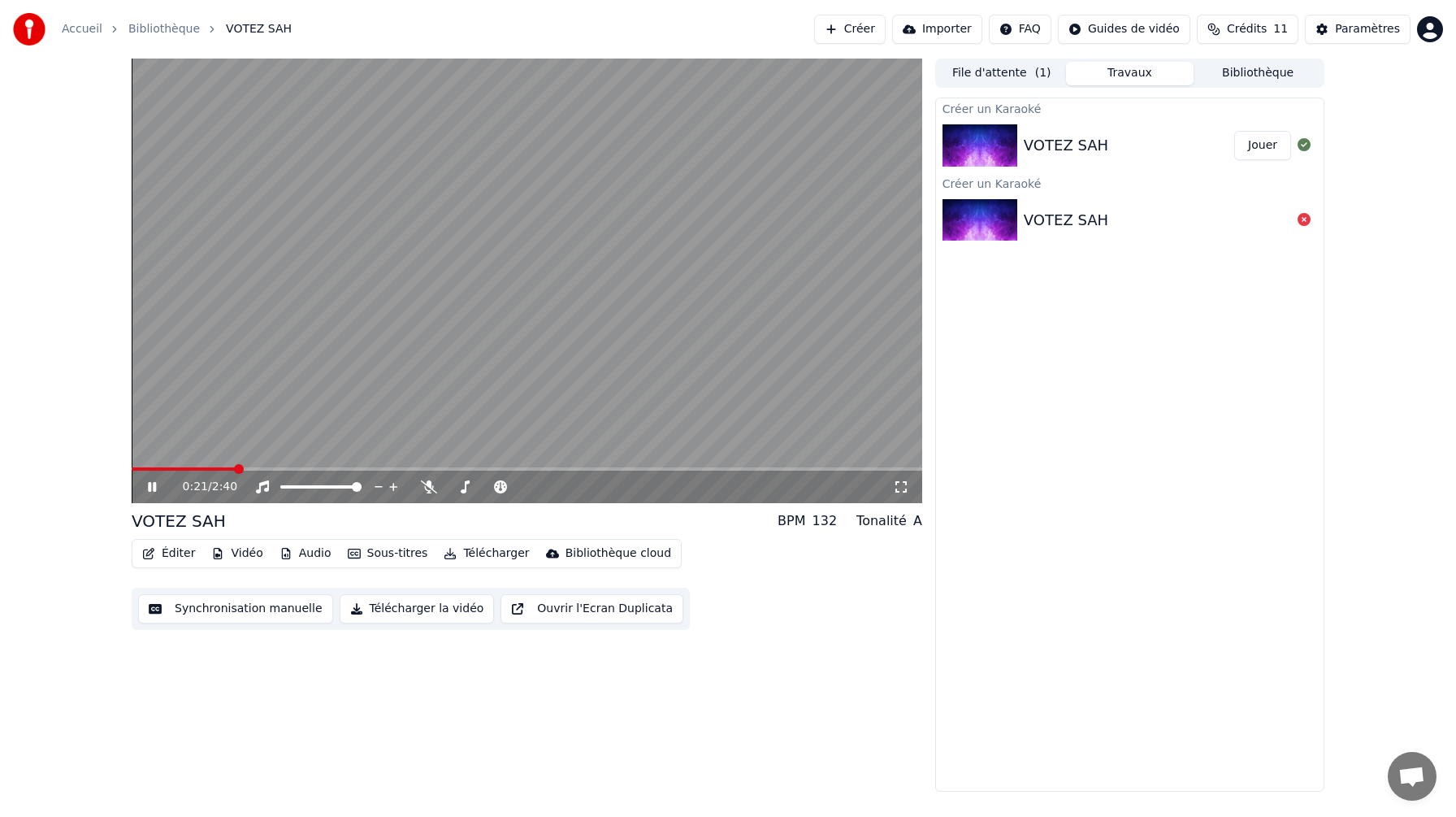
click at [237, 470] on span at bounding box center [526, 469] width 790 height 4
click at [311, 471] on div "0:27 / 2:40" at bounding box center [526, 486] width 790 height 33
click at [311, 467] on span at bounding box center [526, 469] width 790 height 4
click at [383, 470] on span at bounding box center [526, 469] width 790 height 4
click at [160, 493] on div "1:02 / 2:40" at bounding box center [527, 487] width 778 height 16
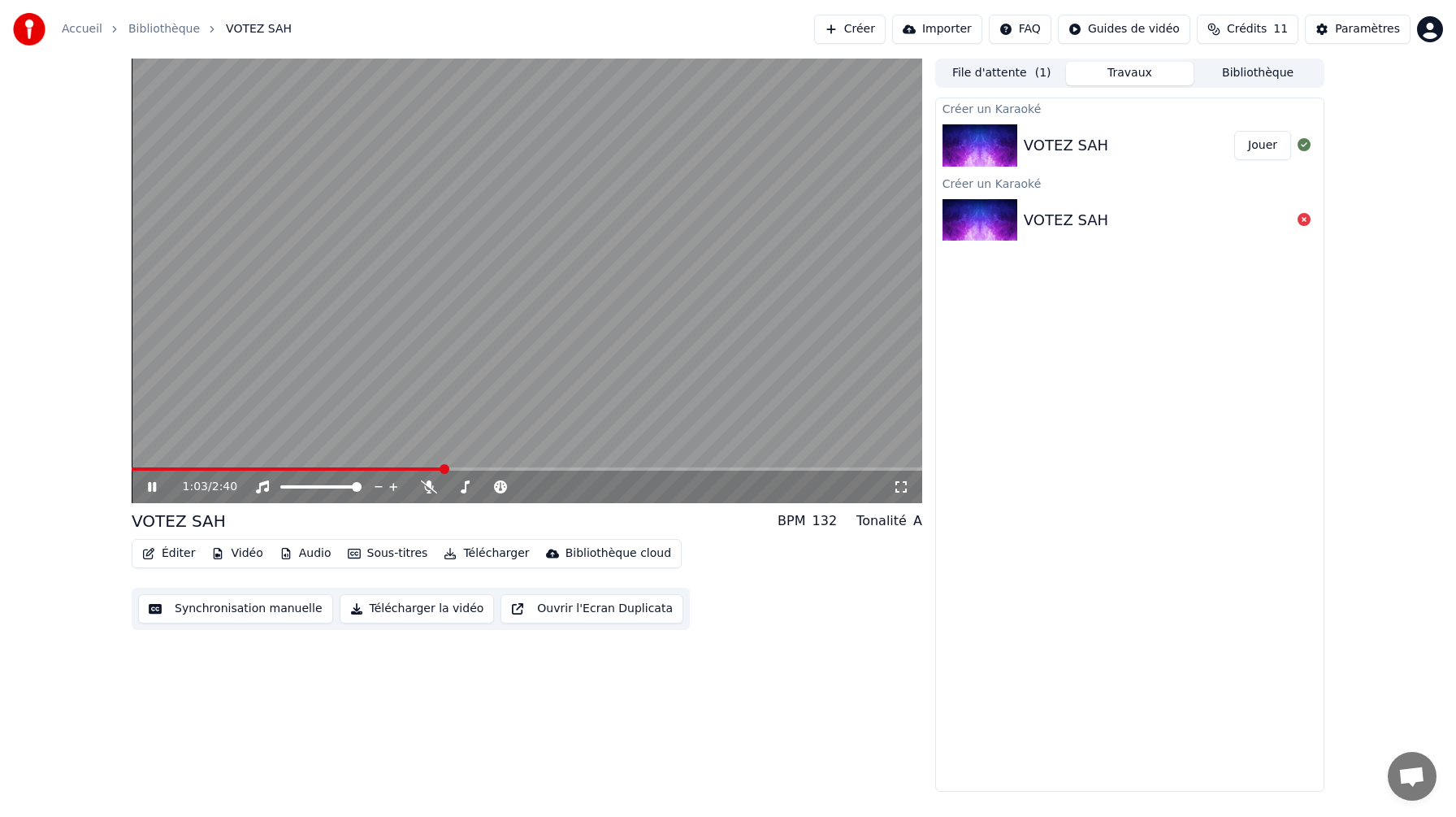
click at [149, 487] on icon at bounding box center [152, 486] width 8 height 10
click at [149, 487] on icon at bounding box center [152, 486] width 10 height 12
click at [149, 487] on icon at bounding box center [152, 486] width 8 height 10
click at [809, 544] on div "Éditer Vidéo Audio Sous-titres Télécharger Bibliothèque cloud Synchronisation m…" at bounding box center [526, 584] width 790 height 91
click at [836, 518] on div "132" at bounding box center [825, 521] width 25 height 20
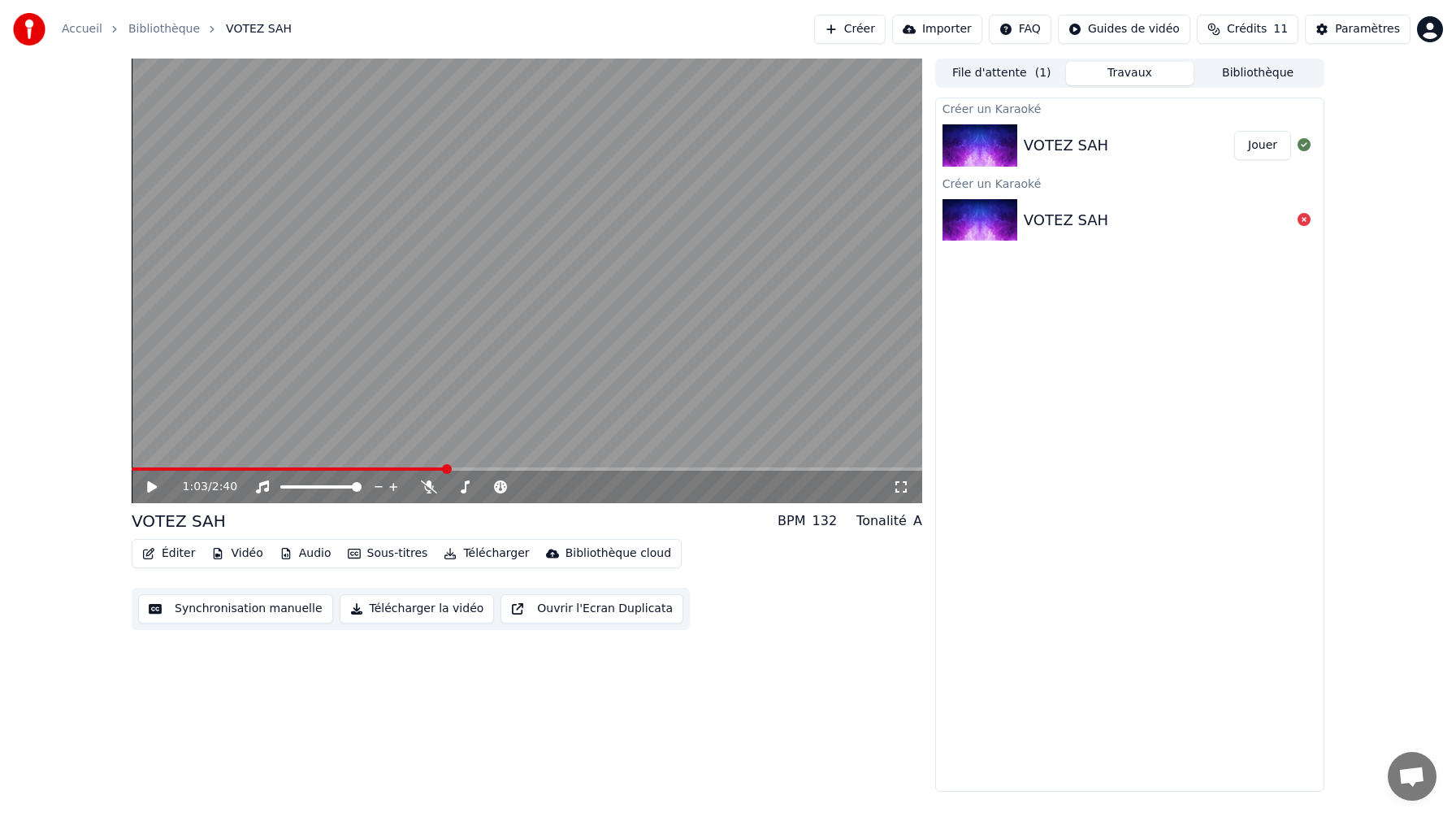
click at [836, 518] on div "132" at bounding box center [825, 521] width 25 height 20
click at [848, 519] on div "BPM 132 Tonalité A" at bounding box center [849, 521] width 145 height 20
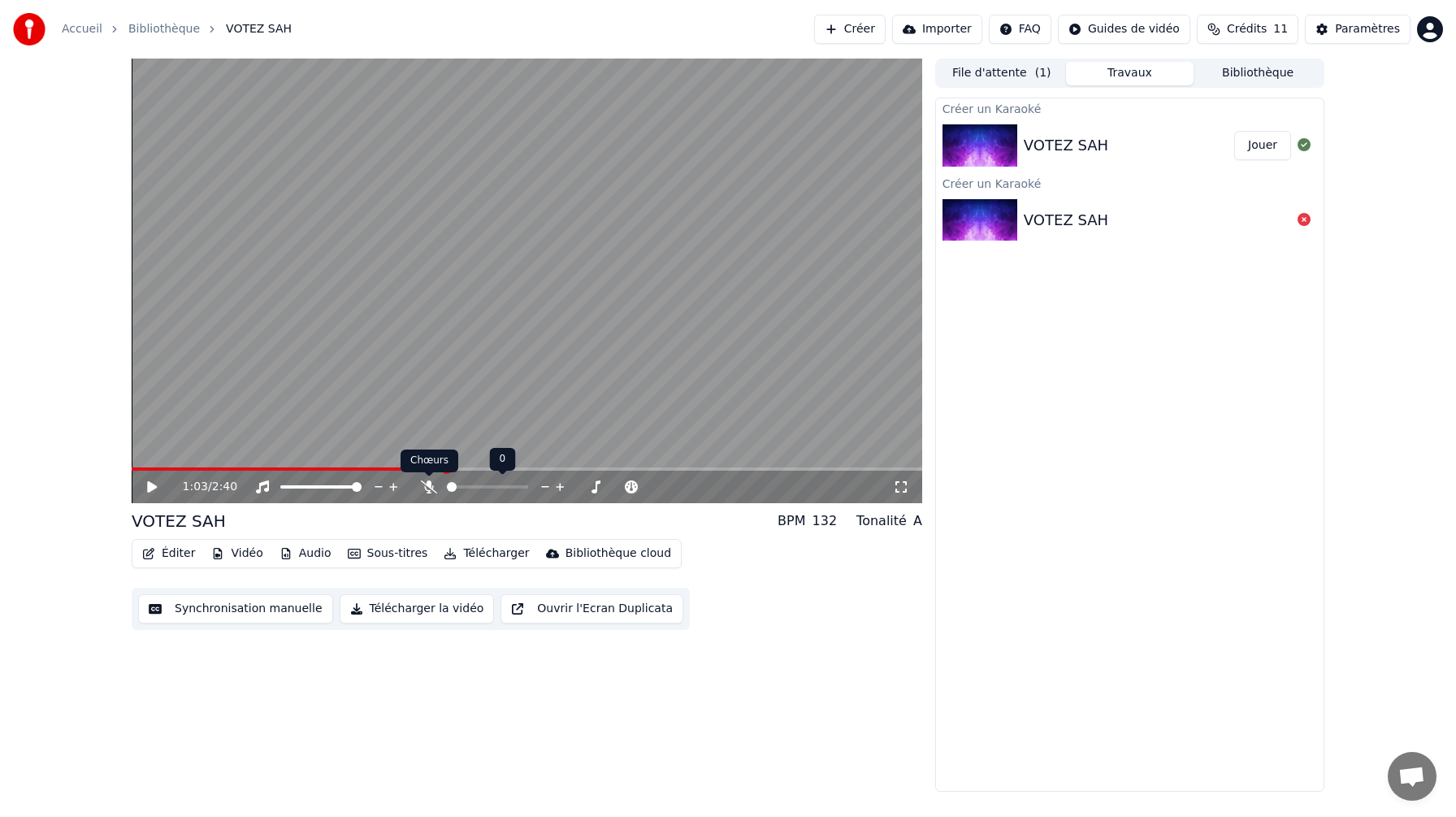
click at [433, 492] on icon at bounding box center [429, 486] width 16 height 13
click at [419, 465] on video at bounding box center [526, 280] width 790 height 444
click at [408, 474] on div "1:04 / 2:40" at bounding box center [526, 486] width 790 height 33
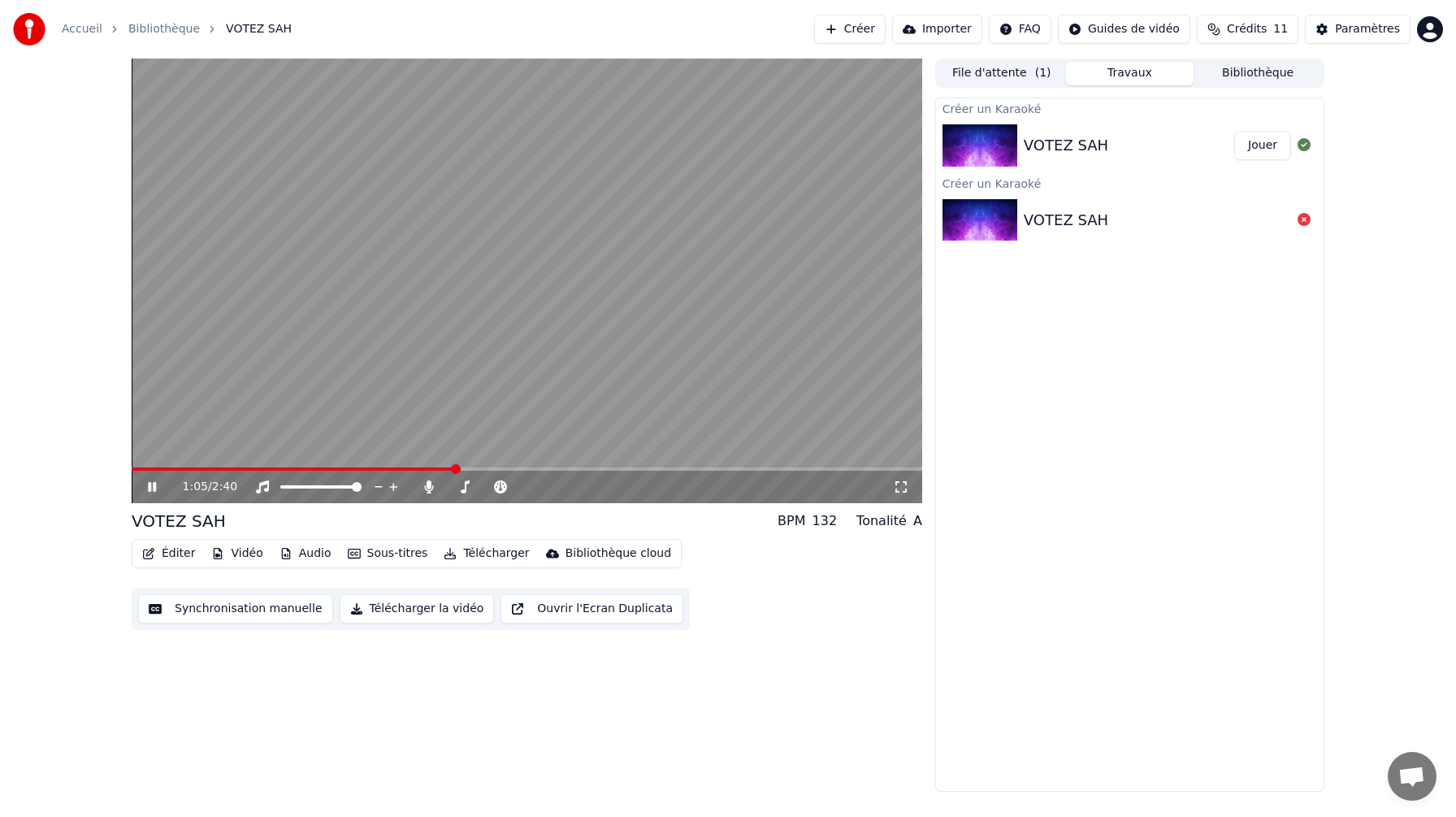
click at [154, 495] on div "1:05 / 2:40" at bounding box center [527, 487] width 778 height 16
click at [147, 489] on icon at bounding box center [163, 486] width 38 height 13
click at [454, 470] on span at bounding box center [457, 468] width 10 height 10
click at [160, 474] on span at bounding box center [165, 468] width 10 height 10
click at [165, 461] on video at bounding box center [526, 280] width 790 height 444
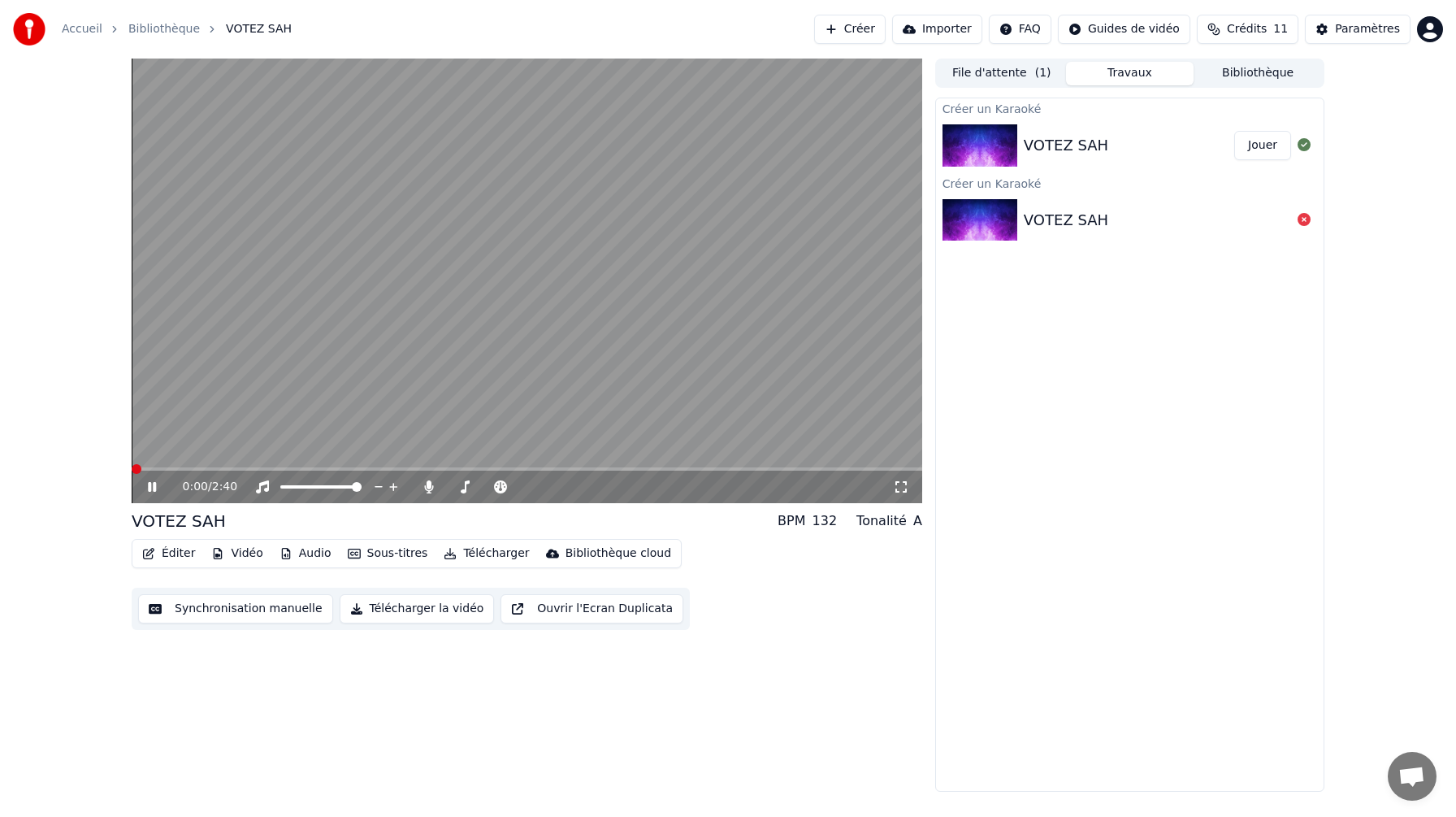
click at [109, 471] on div "0:00 / 2:40 VOTEZ SAH BPM 132 Tonalité A Éditer Vidéo Audio Sous-titres Télécha…" at bounding box center [728, 425] width 1456 height 733
click at [140, 468] on span at bounding box center [136, 468] width 10 height 10
click at [183, 470] on span at bounding box center [526, 469] width 790 height 4
click at [155, 488] on icon at bounding box center [152, 486] width 8 height 10
click at [155, 488] on icon at bounding box center [152, 486] width 10 height 12
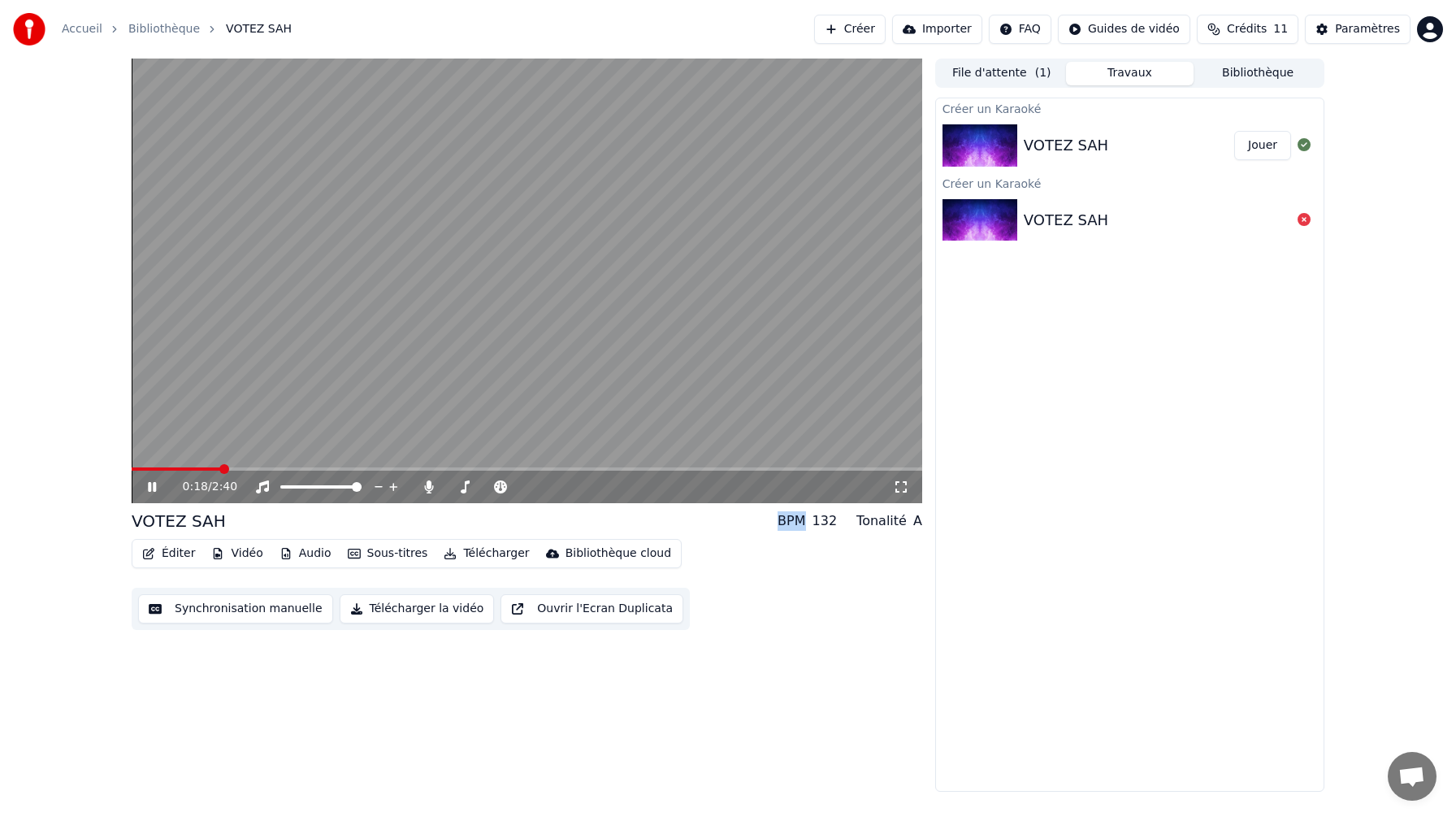
click at [221, 470] on span at bounding box center [526, 469] width 790 height 4
click at [153, 484] on icon at bounding box center [152, 486] width 8 height 10
click at [440, 601] on button "Télécharger la vidéo" at bounding box center [417, 609] width 155 height 29
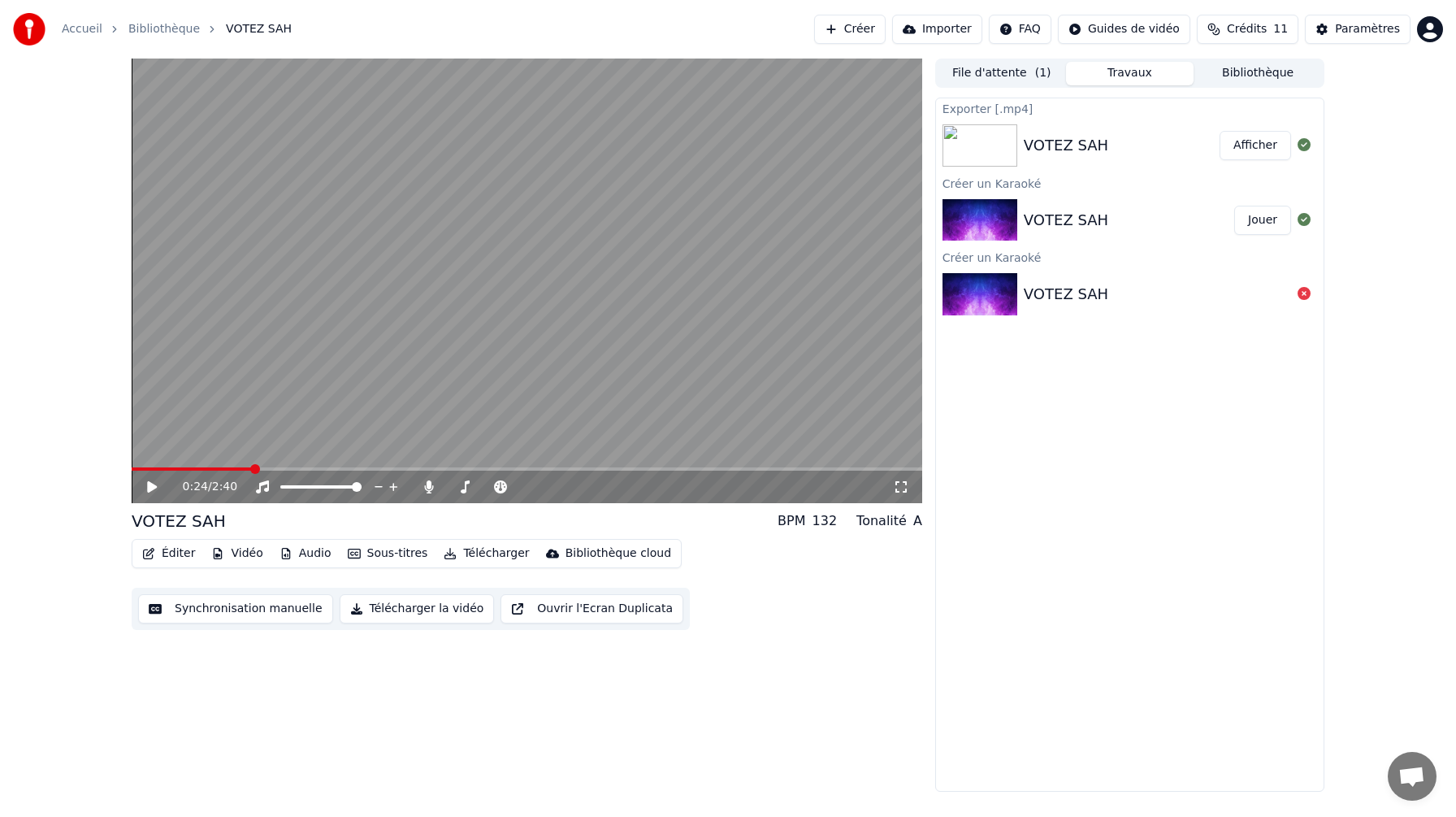
click at [1272, 143] on button "Afficher" at bounding box center [1255, 145] width 72 height 29
